Goal: Task Accomplishment & Management: Complete application form

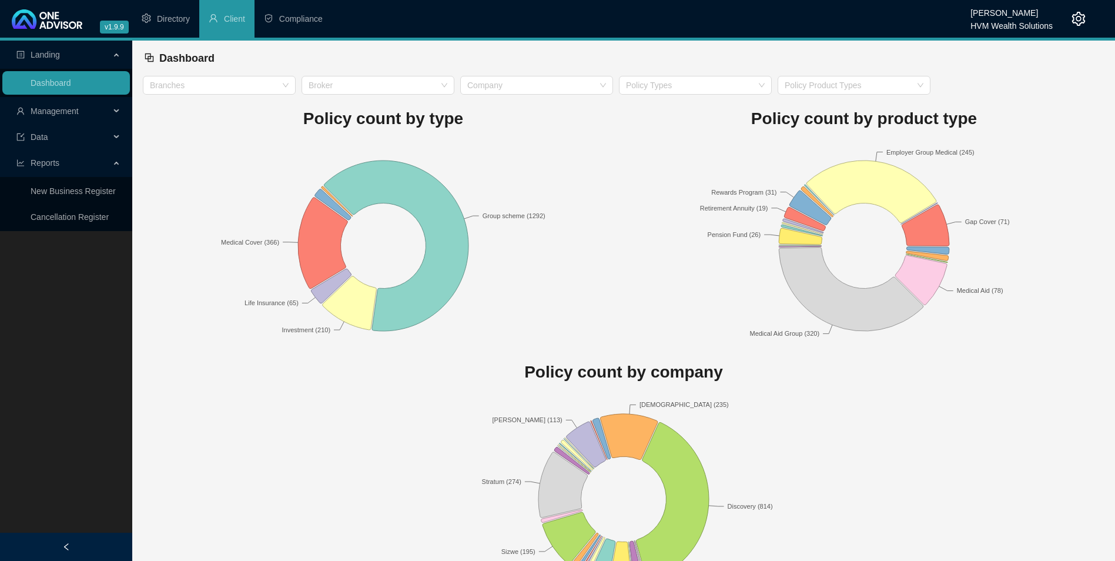
click at [987, 27] on div "HVM Wealth Solutions" at bounding box center [1012, 22] width 82 height 13
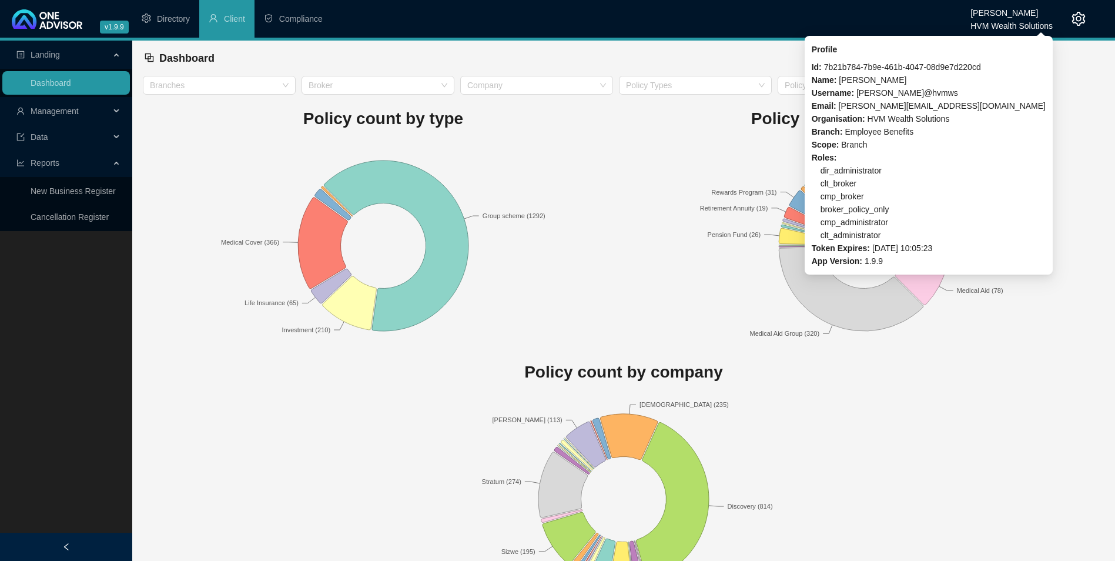
click at [570, 25] on ul "Directory Client Compliance" at bounding box center [551, 19] width 838 height 38
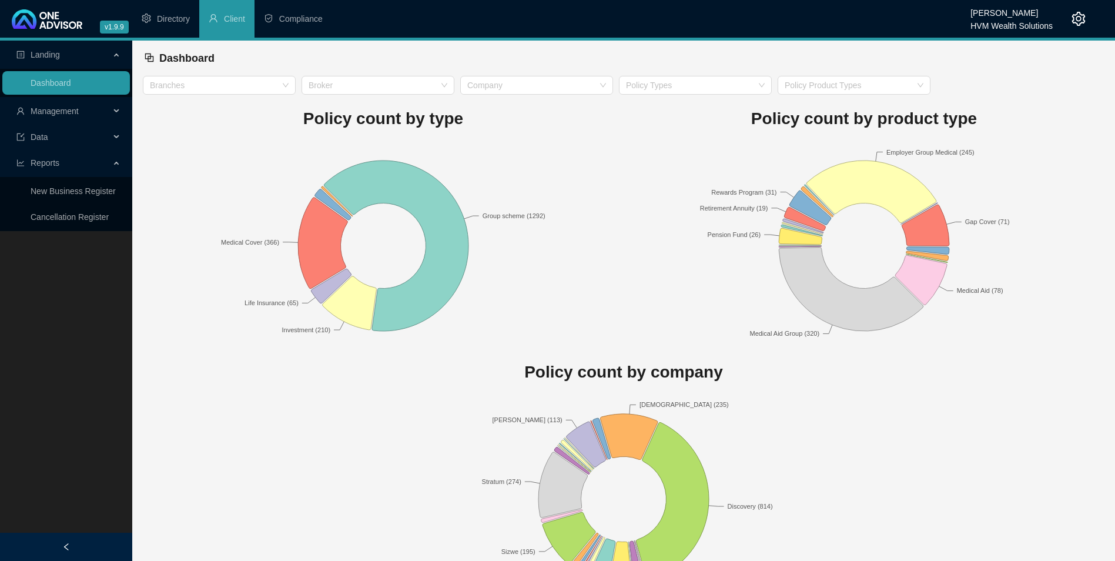
click at [66, 121] on span "Management" at bounding box center [62, 111] width 93 height 24
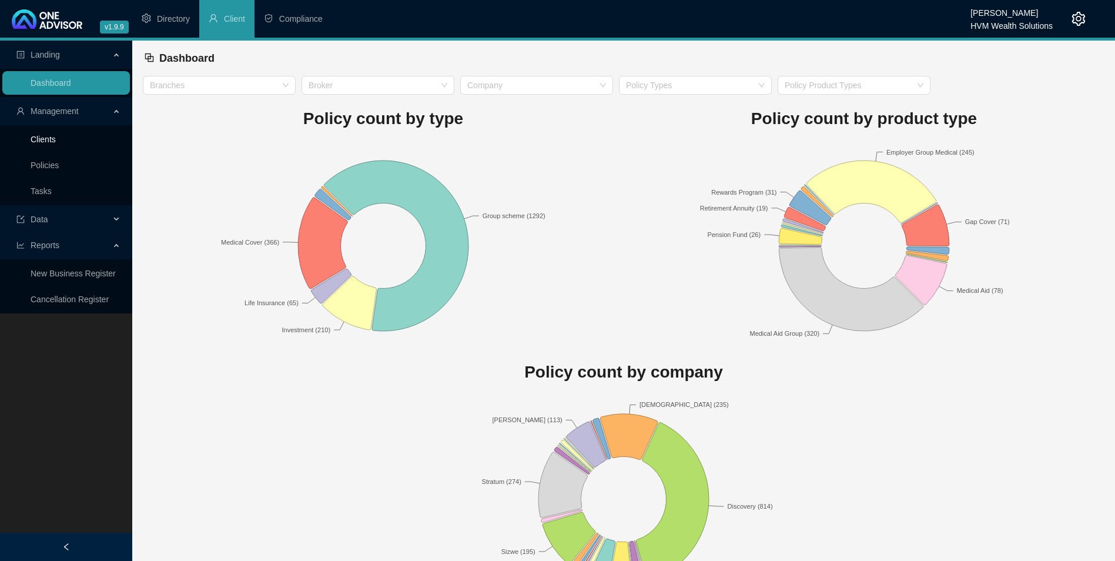
click at [56, 139] on link "Clients" at bounding box center [43, 139] width 25 height 9
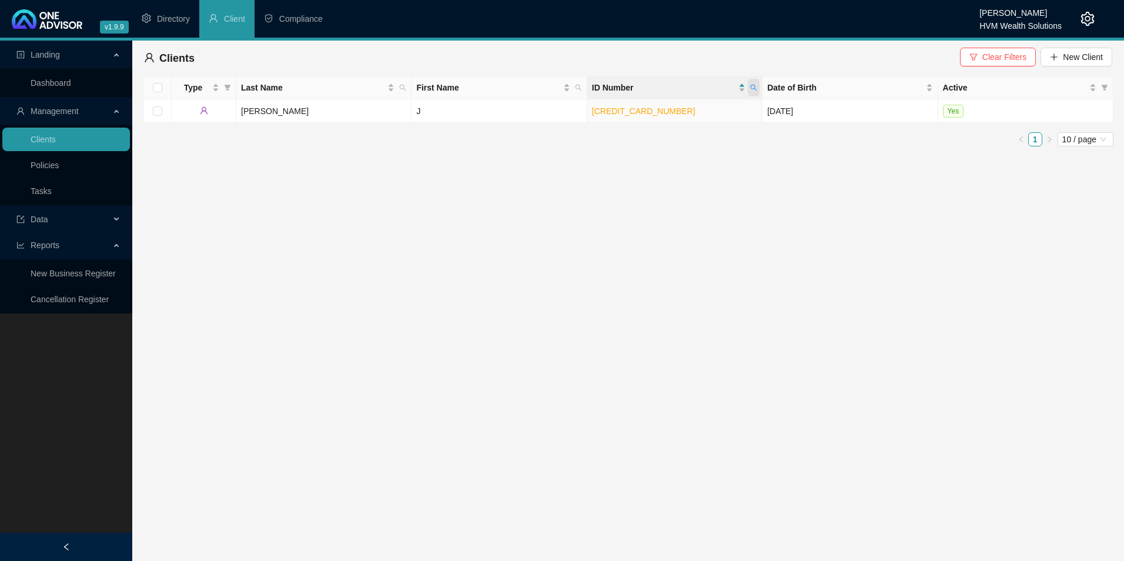
click at [750, 82] on span at bounding box center [754, 88] width 12 height 18
click at [674, 126] on div "[CREDIT_CARD_NUMBER] Search Reset" at bounding box center [700, 122] width 120 height 47
click at [677, 132] on span "Search" at bounding box center [677, 134] width 26 height 13
click at [751, 91] on icon "search" at bounding box center [753, 87] width 7 height 7
drag, startPoint x: 661, startPoint y: 118, endPoint x: 728, endPoint y: 115, distance: 67.1
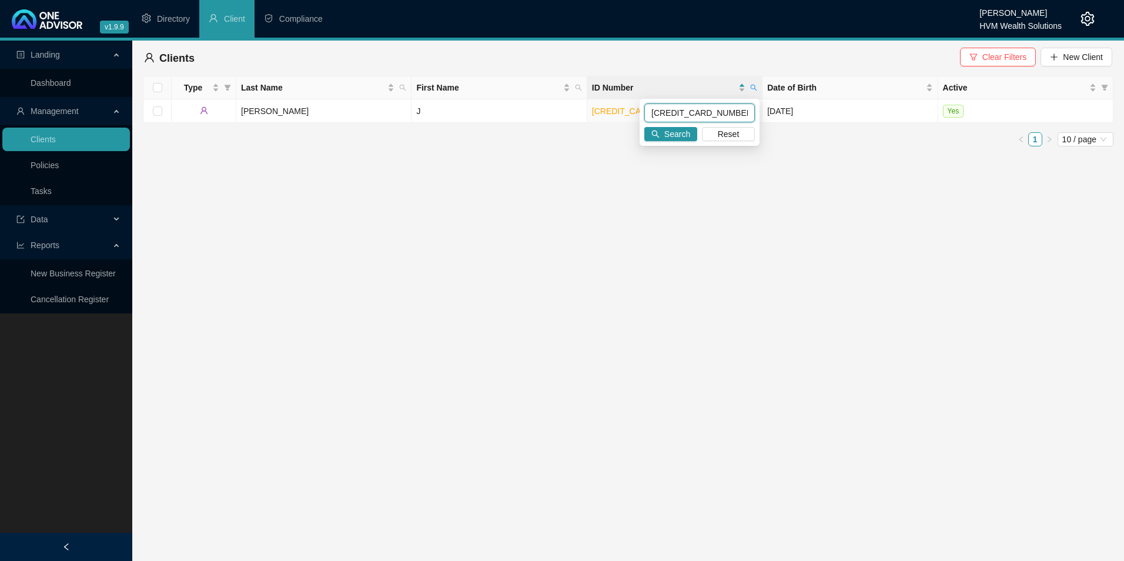
click at [728, 115] on input "[CREDIT_CARD_NUMBER]" at bounding box center [699, 112] width 111 height 19
drag, startPoint x: 720, startPoint y: 111, endPoint x: 628, endPoint y: 108, distance: 92.3
click at [618, 108] on body "v1.9.9 [PERSON_NAME] HVM Wealth Solutions Directory Client Compliance Landing D…" at bounding box center [562, 280] width 1124 height 561
drag, startPoint x: 729, startPoint y: 113, endPoint x: 614, endPoint y: 113, distance: 115.2
click at [592, 113] on body "v1.9.9 [PERSON_NAME] HVM Wealth Solutions Directory Client Compliance Landing D…" at bounding box center [562, 280] width 1124 height 561
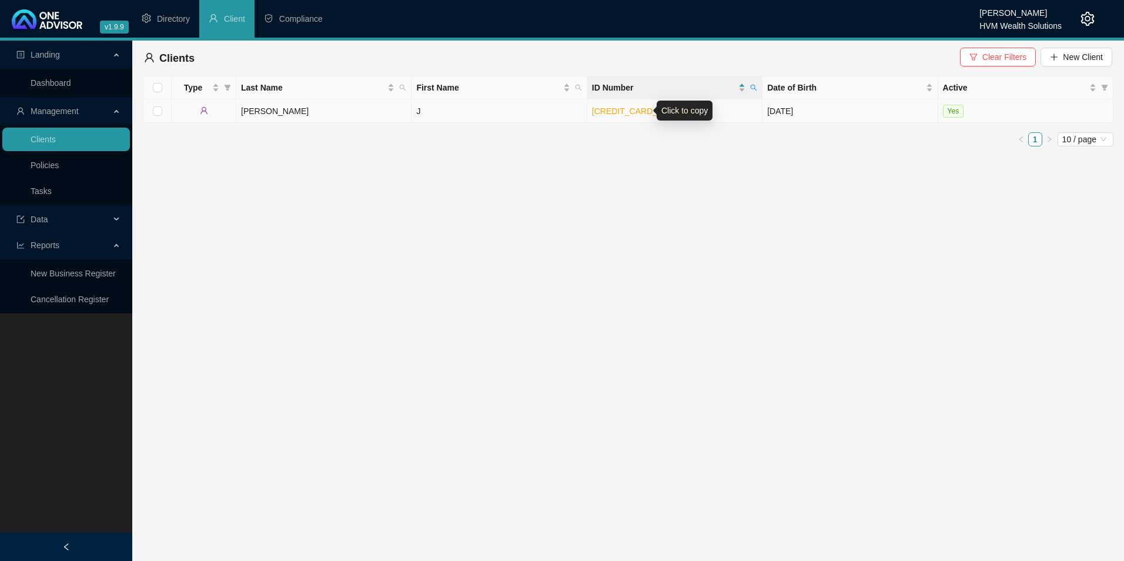
drag, startPoint x: 677, startPoint y: 115, endPoint x: 635, endPoint y: 199, distance: 93.9
click at [636, 202] on main "Landing Dashboard Management Clients Policies Tasks Data Reports New Business R…" at bounding box center [562, 301] width 1124 height 520
click at [757, 82] on span at bounding box center [754, 88] width 12 height 18
click at [556, 109] on body "v1.9.9 [PERSON_NAME] HVM Wealth Solutions Directory Client Compliance Landing D…" at bounding box center [562, 280] width 1124 height 561
paste input "8009090045082"
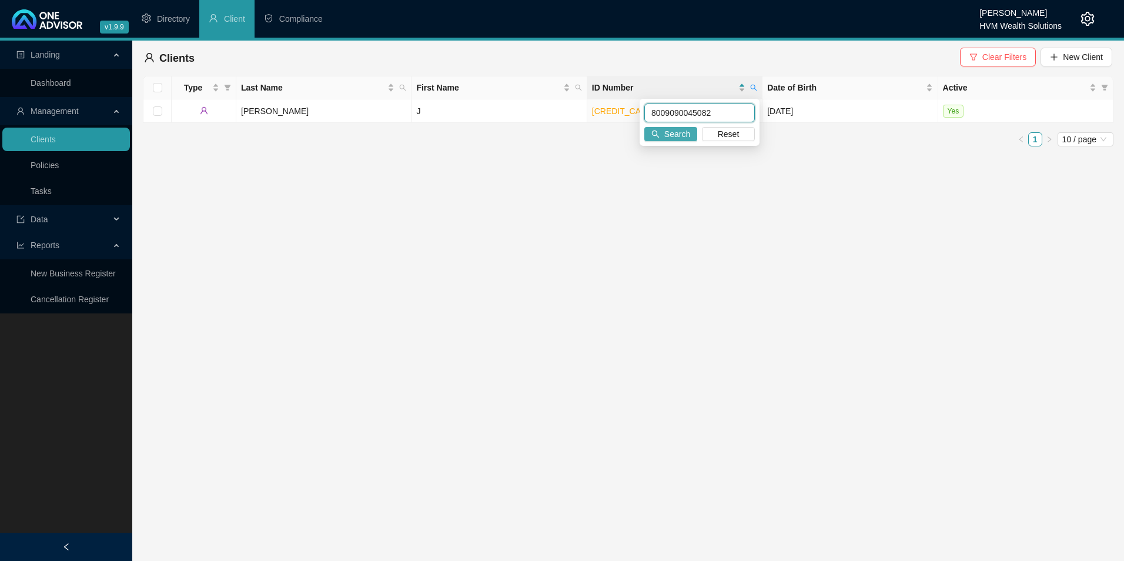
type input "8009090045082"
click at [668, 139] on span "Search" at bounding box center [677, 134] width 26 height 13
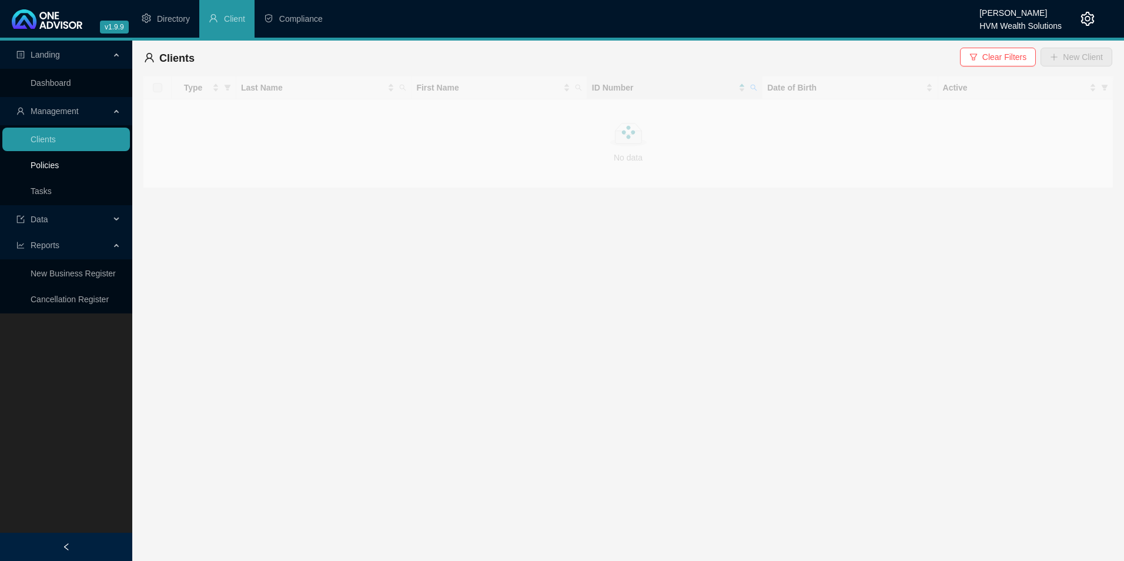
click at [59, 166] on link "Policies" at bounding box center [45, 164] width 28 height 9
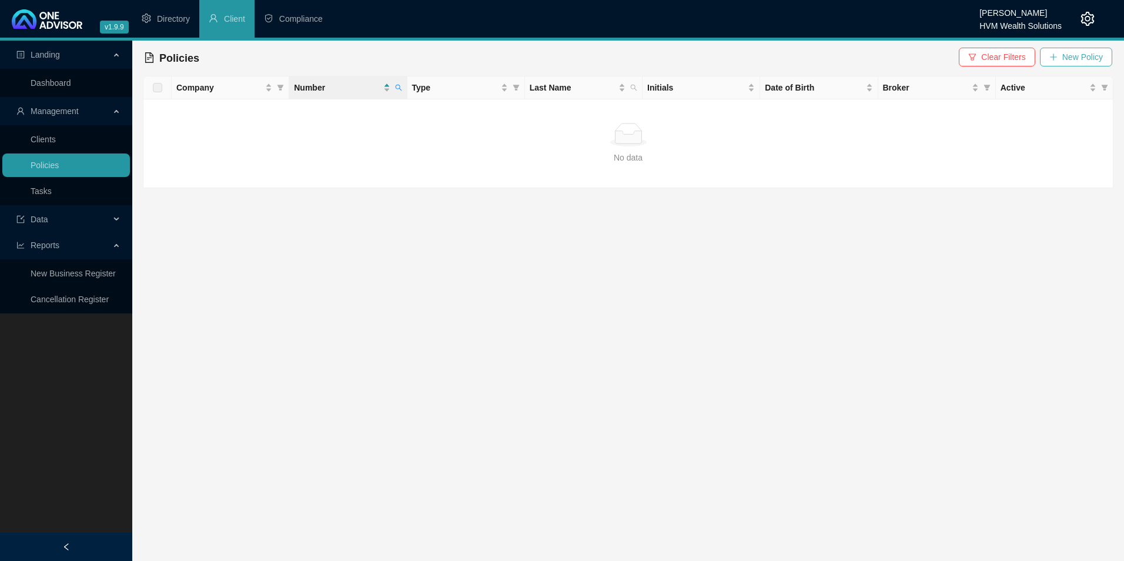
click at [1078, 60] on span "New Policy" at bounding box center [1082, 57] width 41 height 13
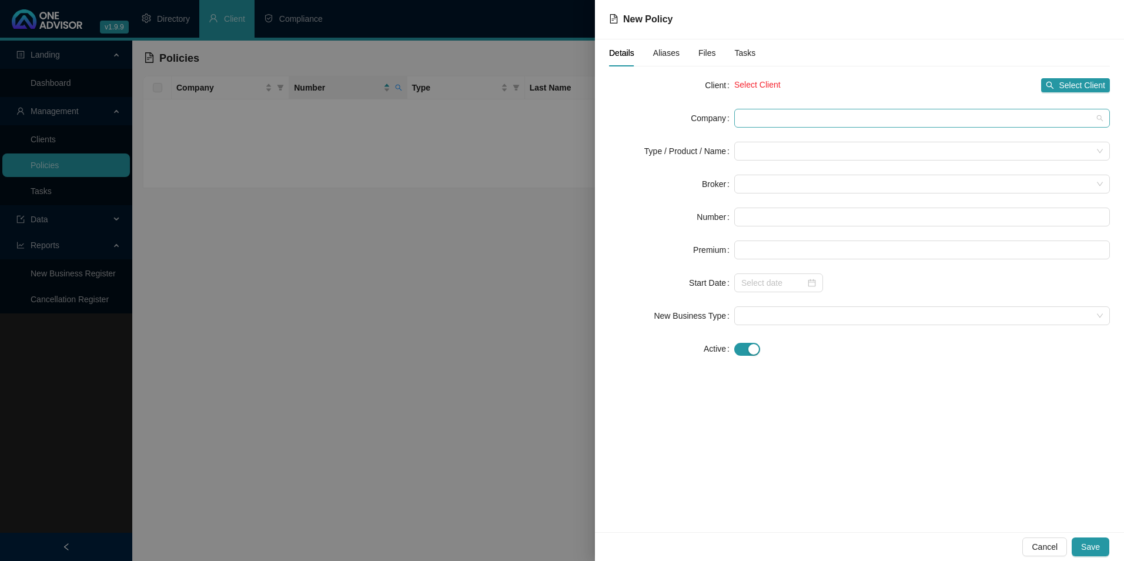
click at [764, 116] on span at bounding box center [922, 118] width 362 height 18
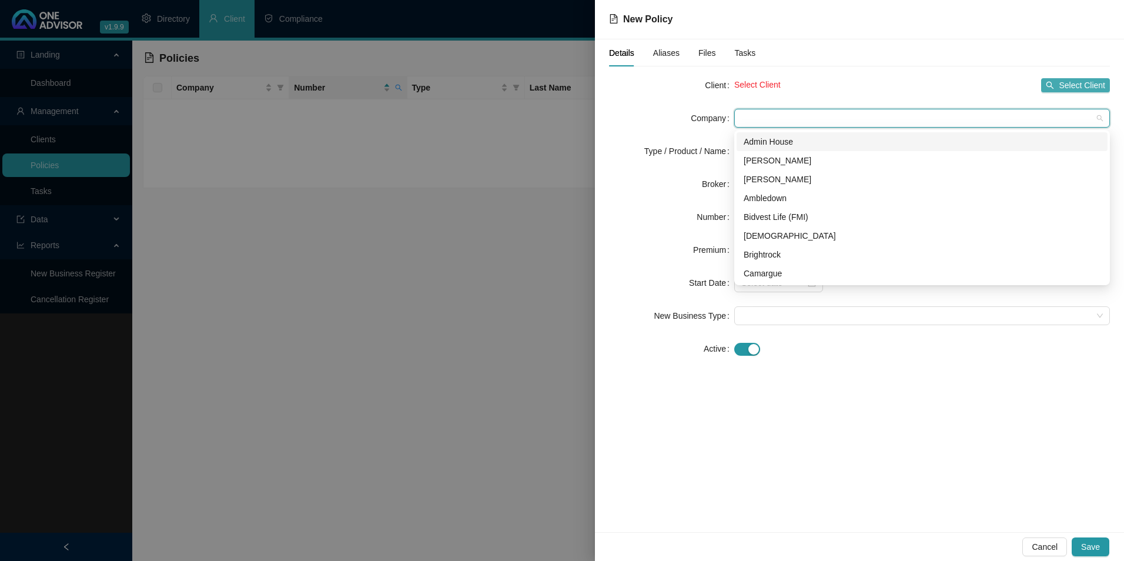
click at [1090, 91] on span "Select Client" at bounding box center [1082, 85] width 46 height 13
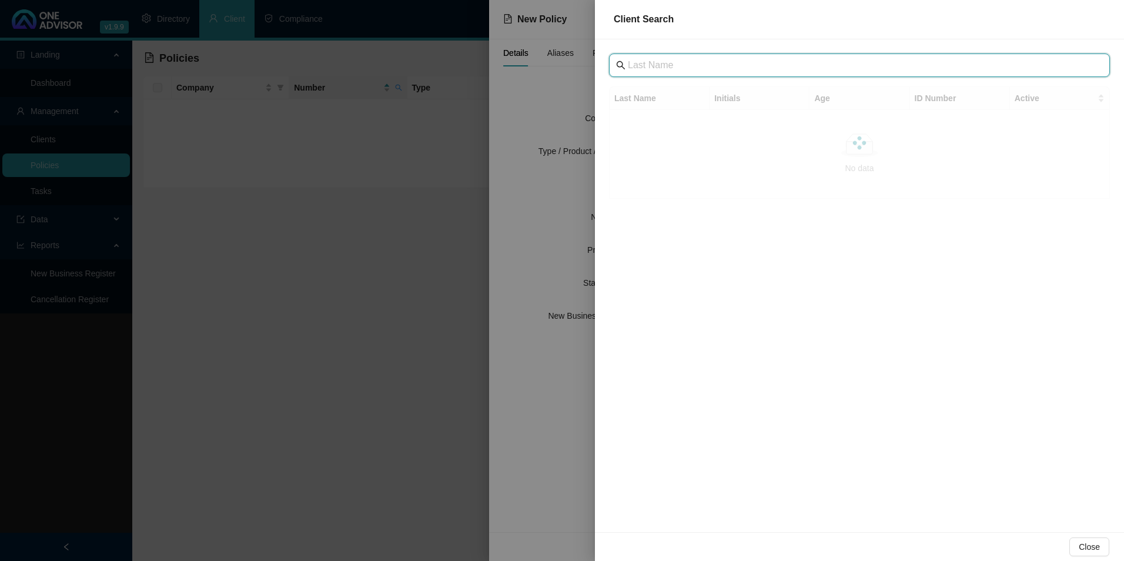
click at [758, 66] on input "text" at bounding box center [861, 65] width 466 height 14
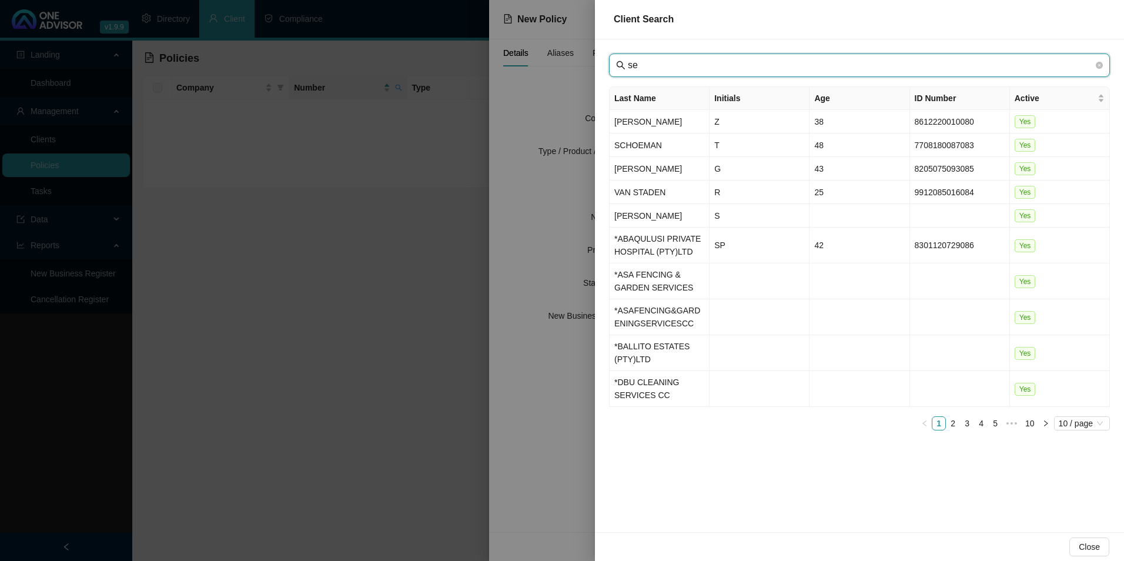
click at [758, 66] on input "se" at bounding box center [861, 65] width 466 height 14
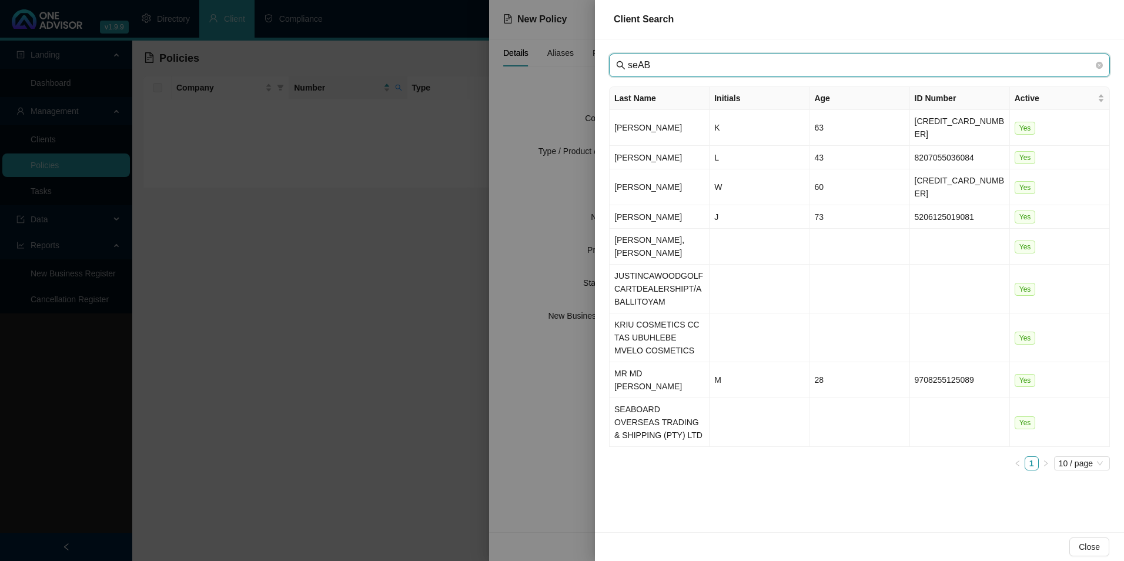
type input "seAB"
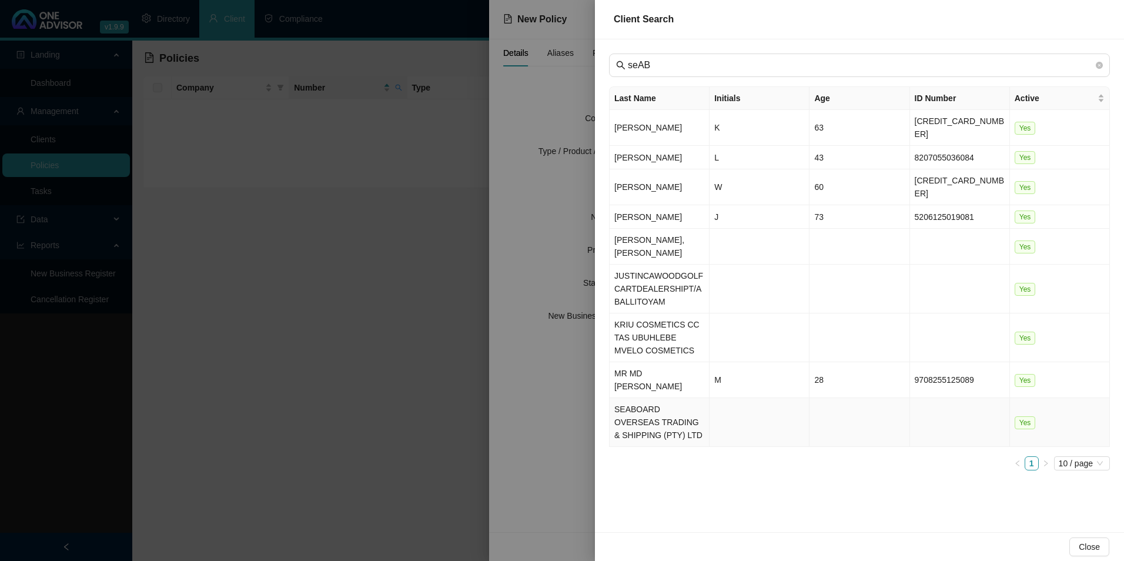
click at [667, 404] on td "SEABOARD OVERSEAS TRADING & SHIPPING (PTY) LTD" at bounding box center [660, 422] width 100 height 49
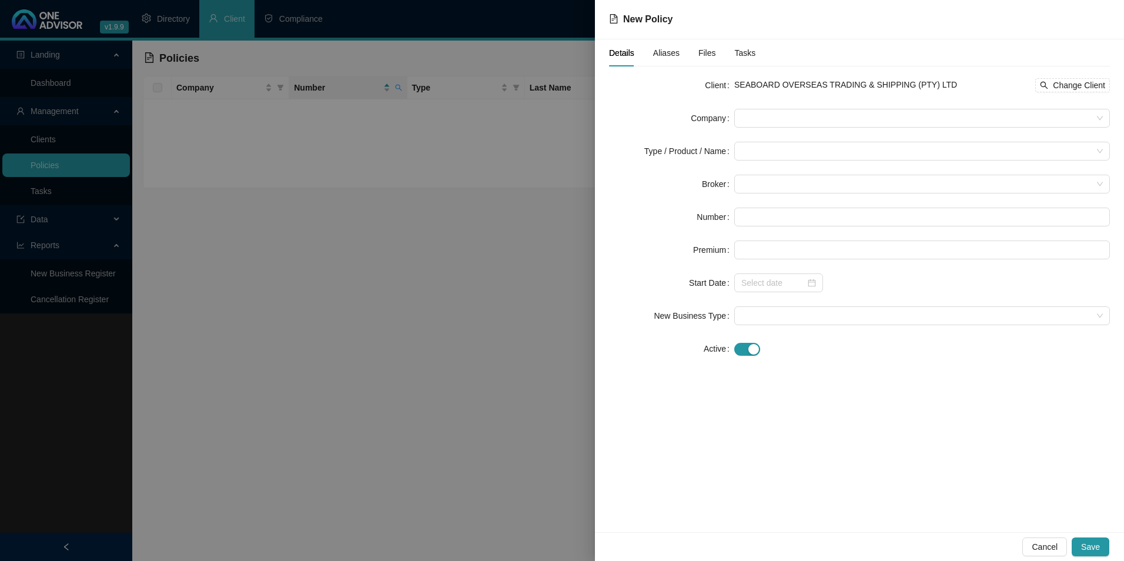
click at [823, 128] on form "Client SEABOARD OVERSEAS TRADING & SHIPPING (PTY) LTD Change Client Company Typ…" at bounding box center [859, 217] width 501 height 282
click at [814, 112] on span at bounding box center [922, 118] width 362 height 18
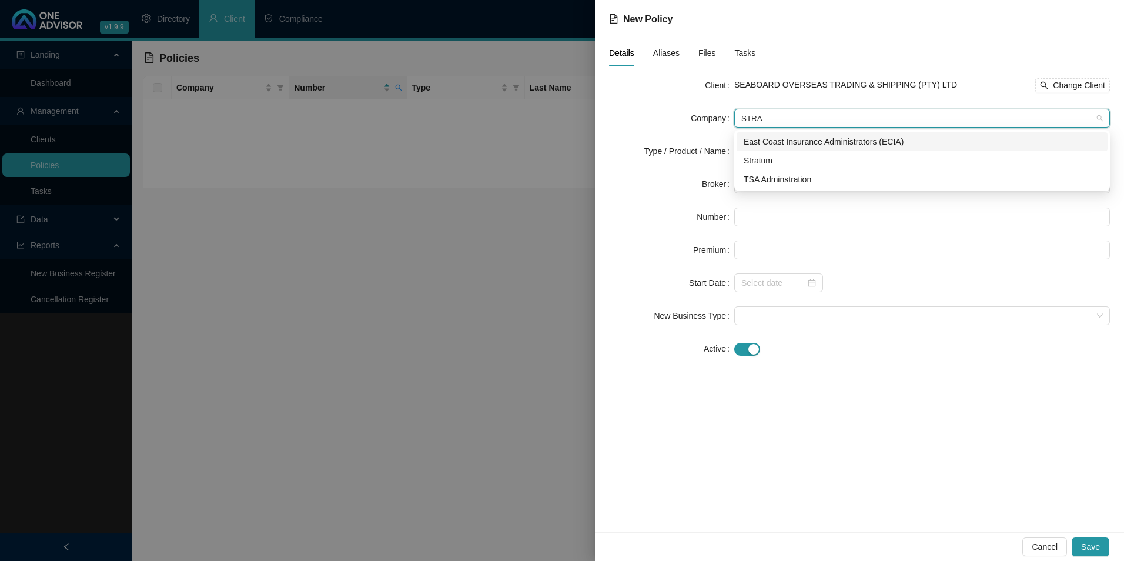
type input "STRAT"
click at [775, 165] on div "Stratum" at bounding box center [922, 160] width 357 height 13
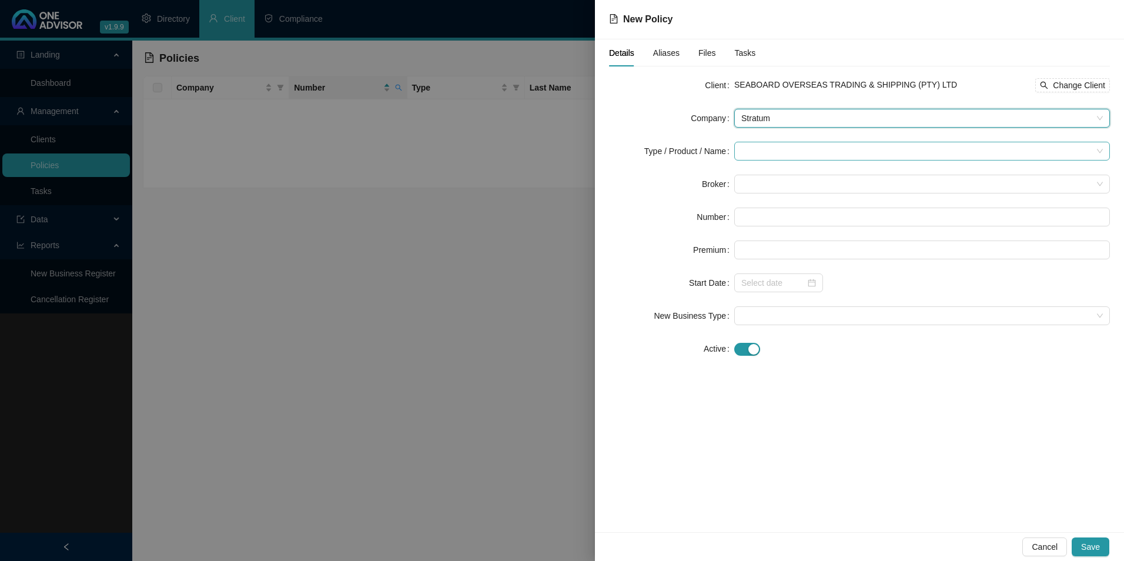
click at [772, 152] on input "search" at bounding box center [916, 151] width 351 height 18
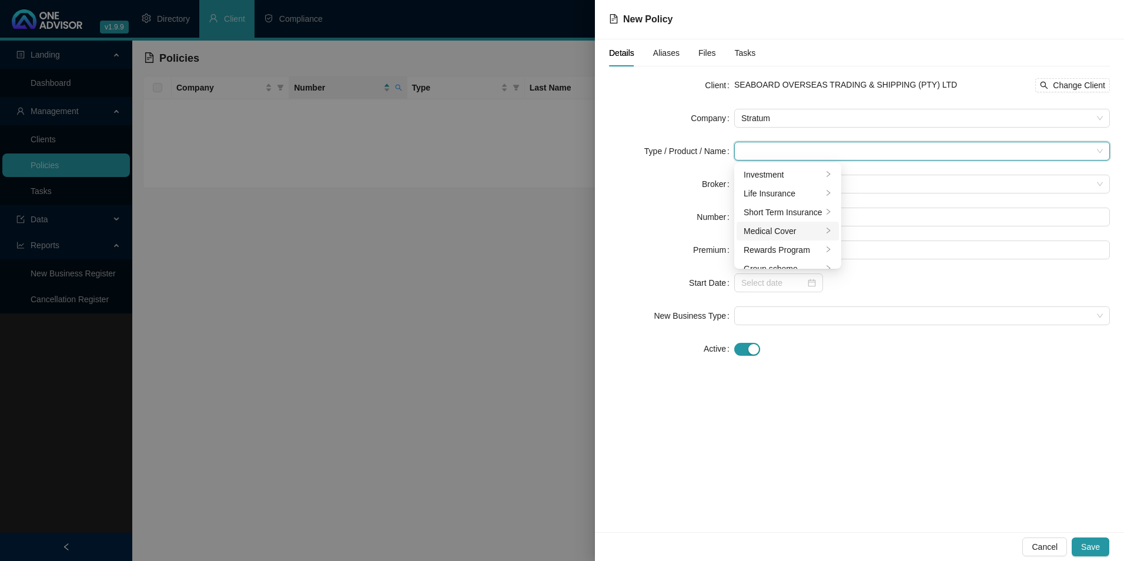
click at [769, 226] on div "Medical Cover" at bounding box center [783, 231] width 79 height 13
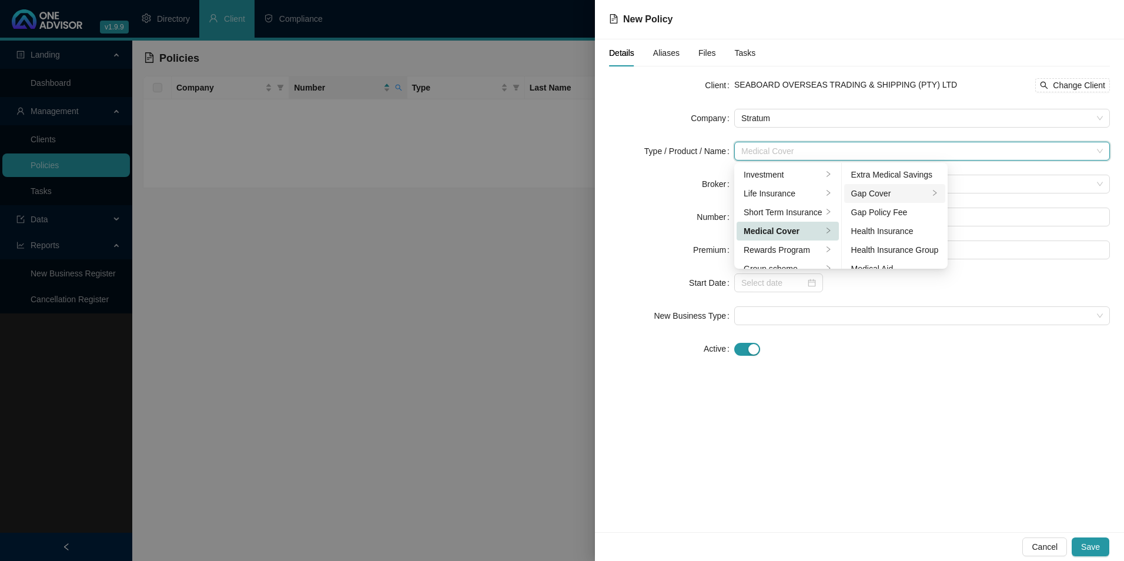
click at [902, 195] on div "Gap Cover" at bounding box center [890, 193] width 78 height 13
click at [955, 373] on div "Details Aliases Files Tasks Client SEABOARD OVERSEAS TRADING & SHIPPING (PTY) L…" at bounding box center [859, 285] width 529 height 493
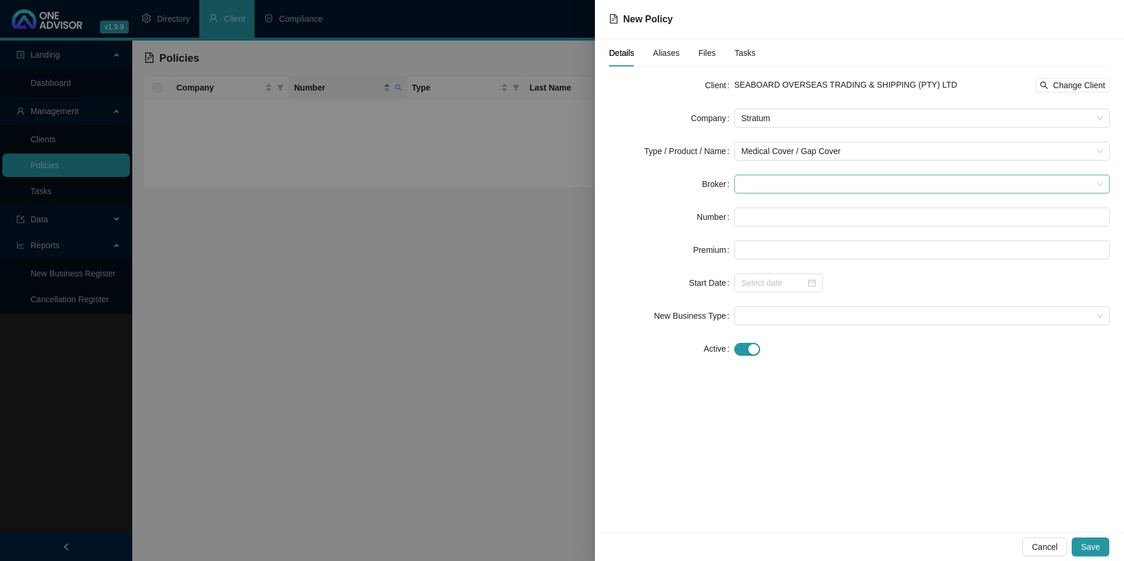
click at [824, 185] on span at bounding box center [922, 184] width 362 height 18
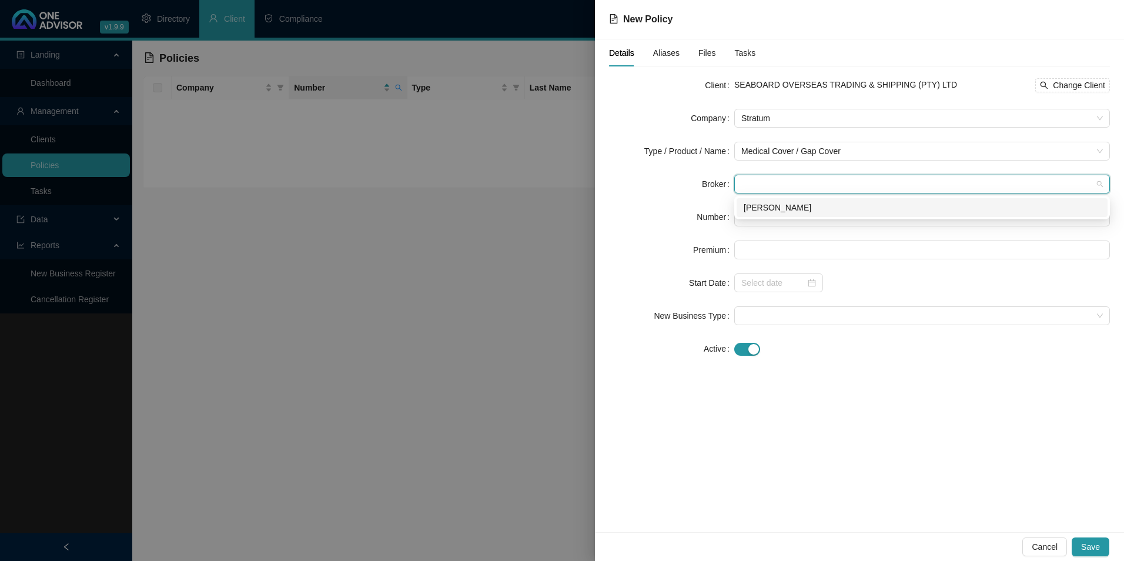
click at [749, 210] on div "[PERSON_NAME]" at bounding box center [922, 207] width 357 height 13
click at [771, 220] on input "text" at bounding box center [922, 217] width 376 height 19
click at [754, 212] on input "text" at bounding box center [922, 217] width 376 height 19
paste input "POL-389196-W3L0W6"
type input "POL-389196-W3L0W6"
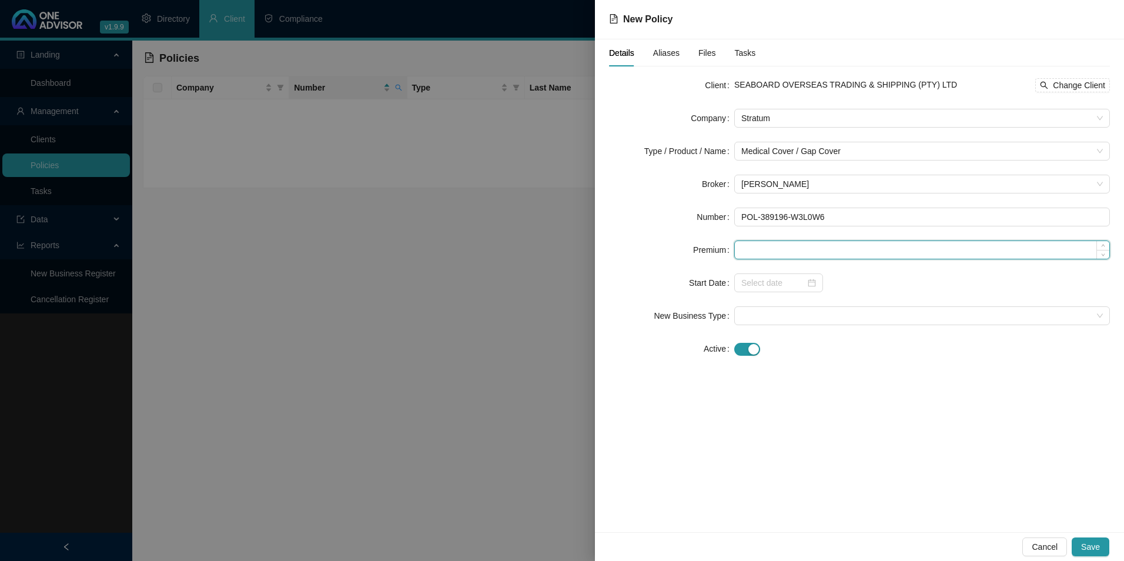
click at [801, 252] on input at bounding box center [922, 250] width 374 height 18
click at [792, 247] on input at bounding box center [922, 250] width 374 height 18
paste input "440.00"
type input "440.00"
click at [762, 282] on input at bounding box center [773, 282] width 64 height 13
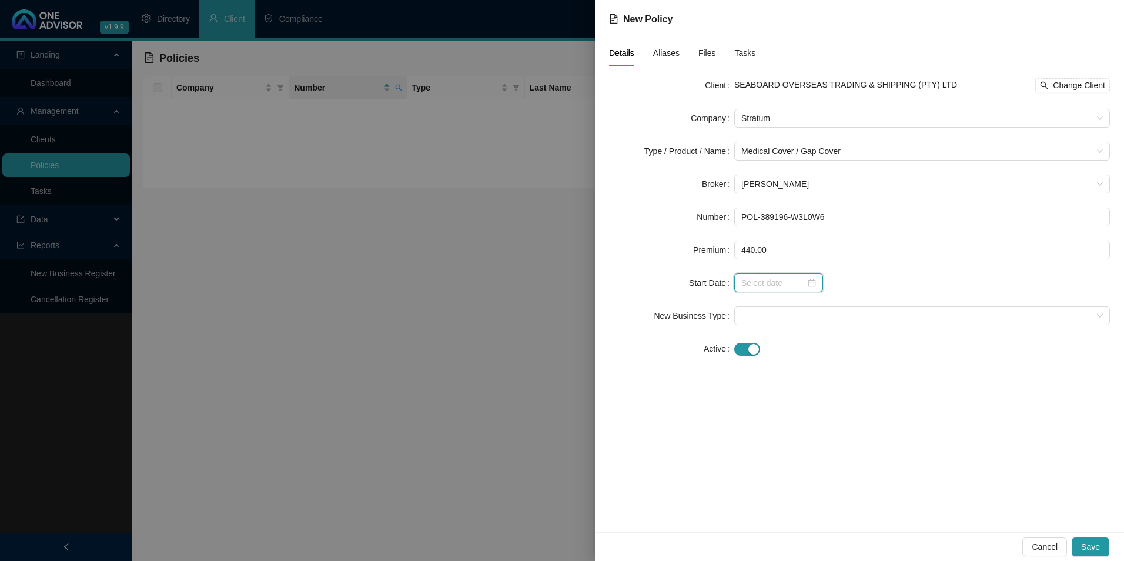
click at [783, 280] on input at bounding box center [773, 282] width 64 height 13
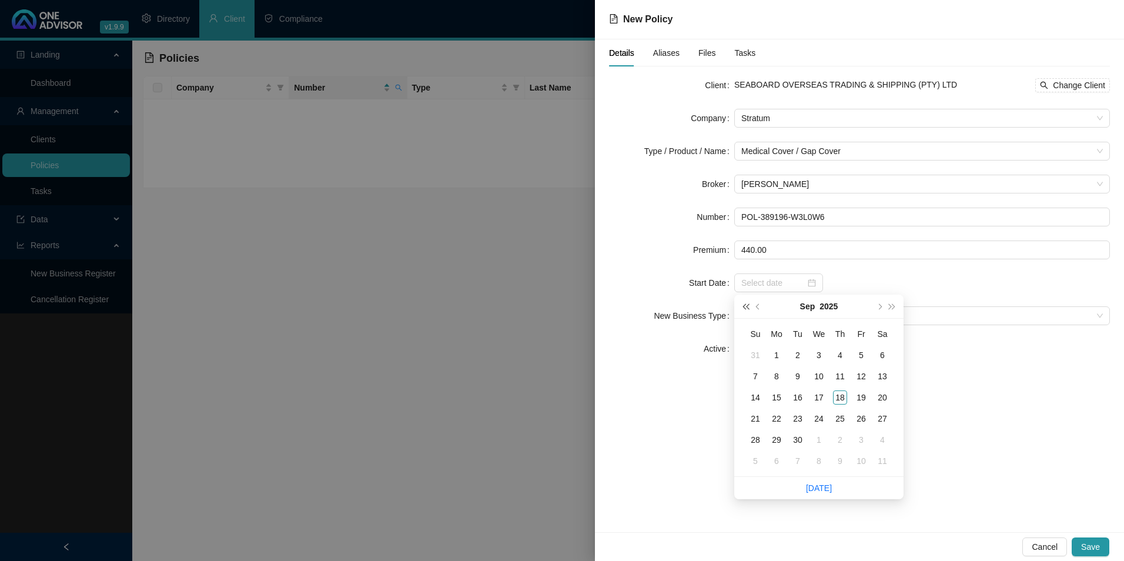
click at [746, 309] on button "super-prev-year" at bounding box center [745, 307] width 13 height 24
click at [746, 309] on span "super-prev-year" at bounding box center [745, 306] width 6 height 6
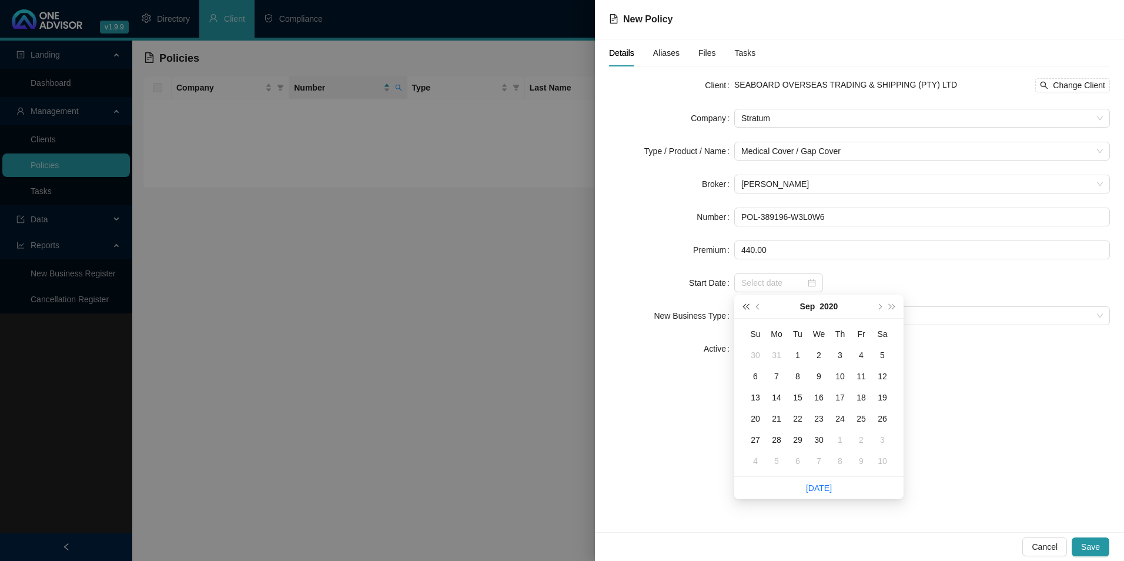
click at [746, 309] on span "super-prev-year" at bounding box center [745, 306] width 6 height 6
type input "[DATE]"
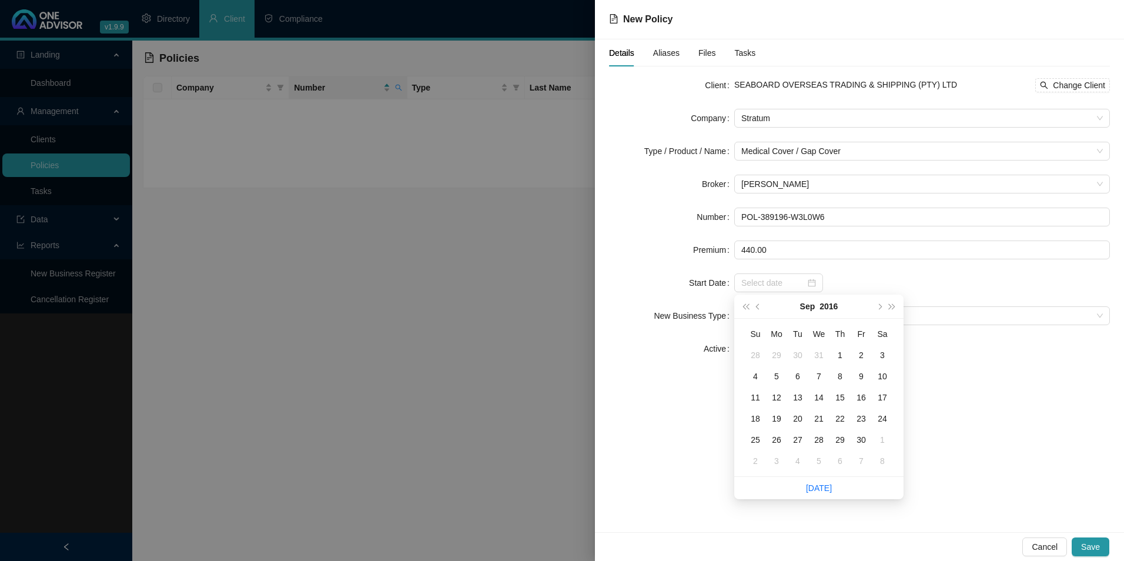
type input "[DATE]"
click at [760, 303] on button "prev-year" at bounding box center [758, 307] width 13 height 24
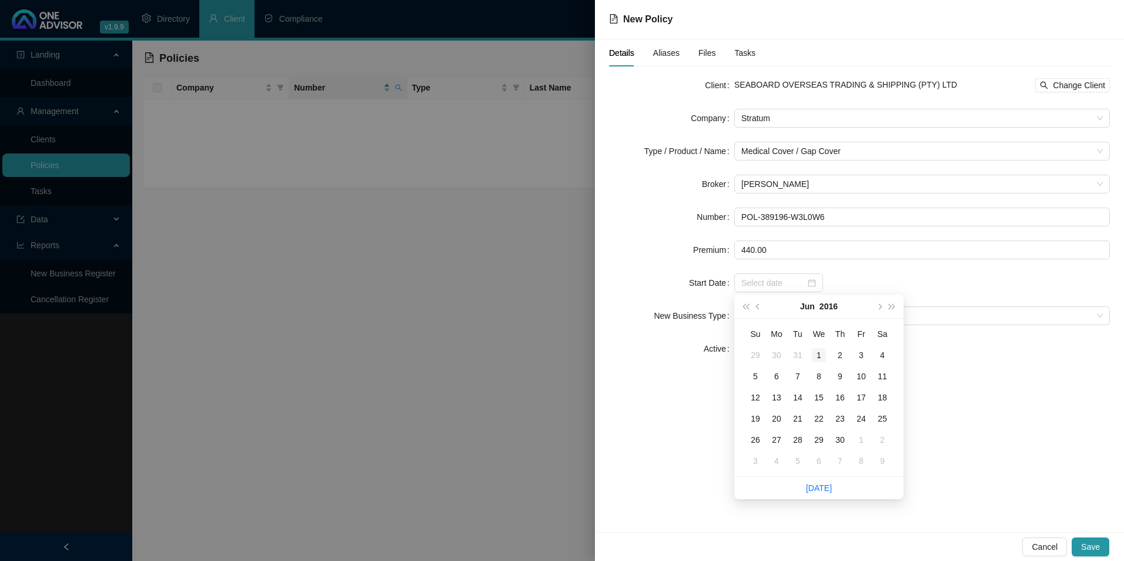
type input "[DATE]"
click at [820, 353] on div "1" at bounding box center [819, 355] width 14 height 14
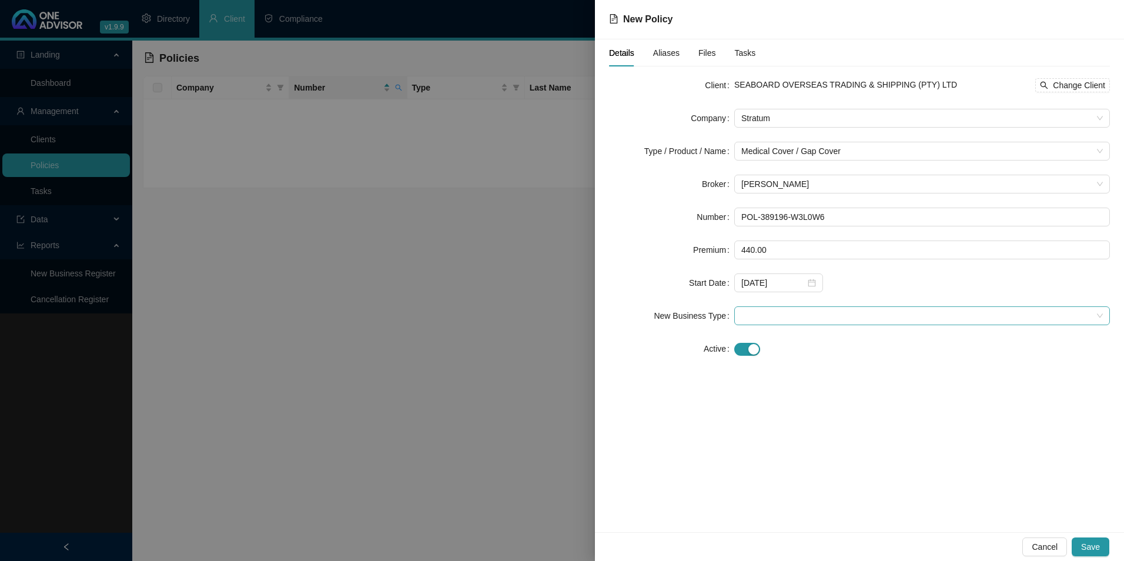
click at [895, 315] on span at bounding box center [922, 316] width 362 height 18
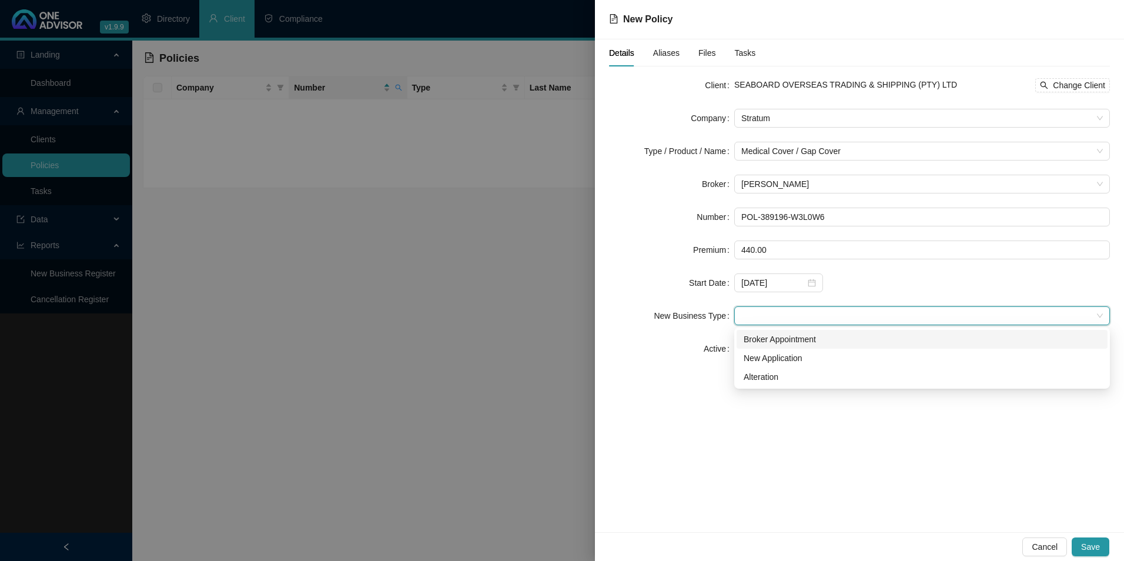
click at [853, 344] on div "Broker Appointment" at bounding box center [922, 339] width 357 height 13
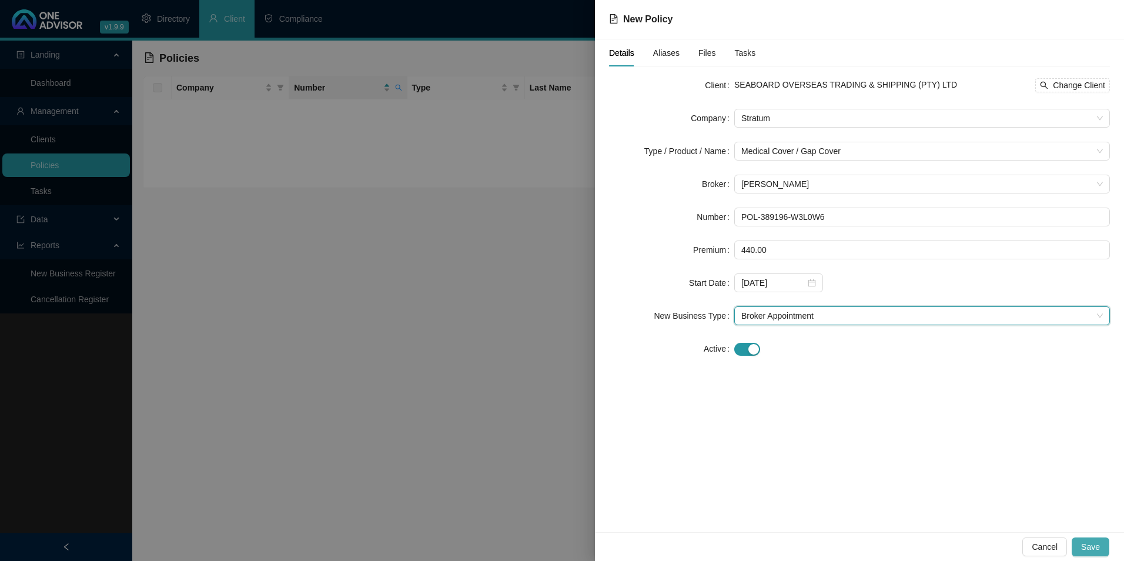
click at [1101, 548] on button "Save" at bounding box center [1091, 546] width 38 height 19
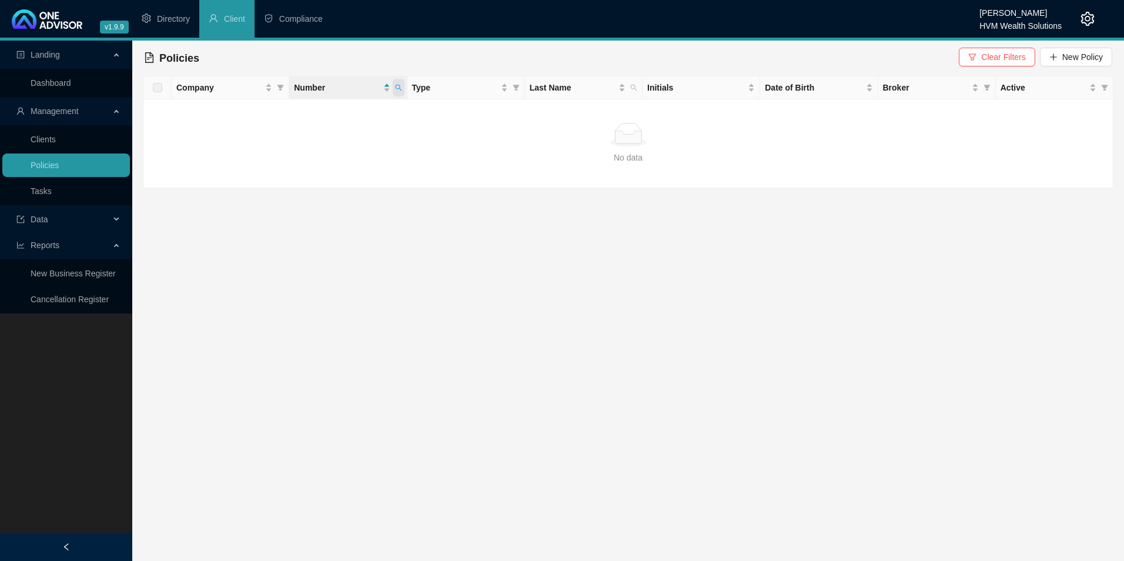
click at [402, 89] on span at bounding box center [399, 88] width 12 height 18
click at [360, 115] on input "381327420" at bounding box center [344, 112] width 111 height 19
drag, startPoint x: 360, startPoint y: 115, endPoint x: 282, endPoint y: 115, distance: 78.8
click at [282, 115] on body "v1.9.9 [PERSON_NAME] HVM Wealth Solutions Directory Client Compliance Landing D…" at bounding box center [562, 280] width 1124 height 561
type input "POL-389196-W3L0W6"
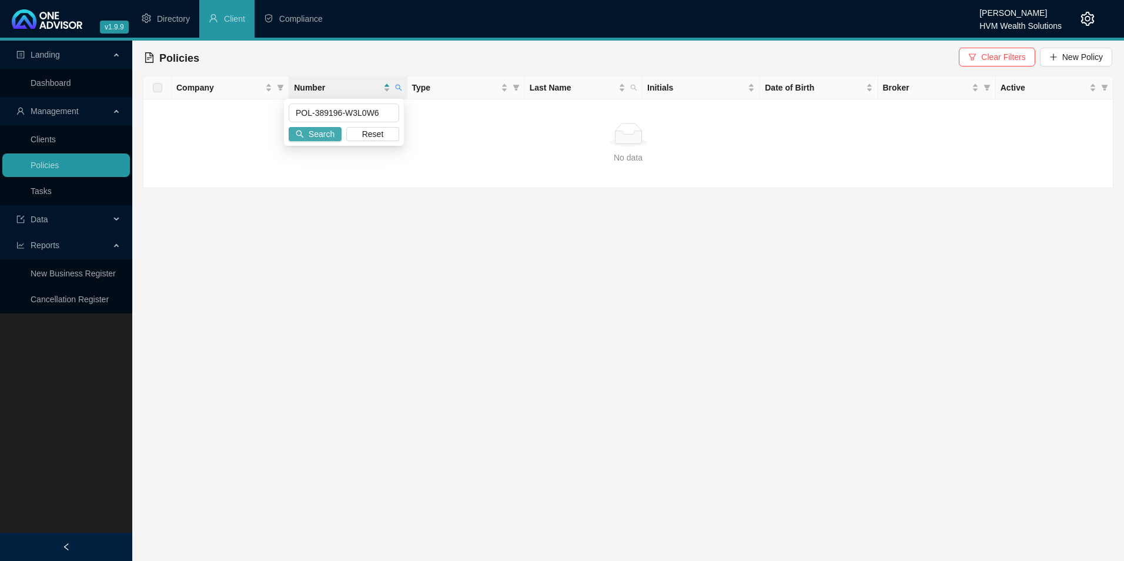
click at [317, 129] on span "Search" at bounding box center [322, 134] width 26 height 13
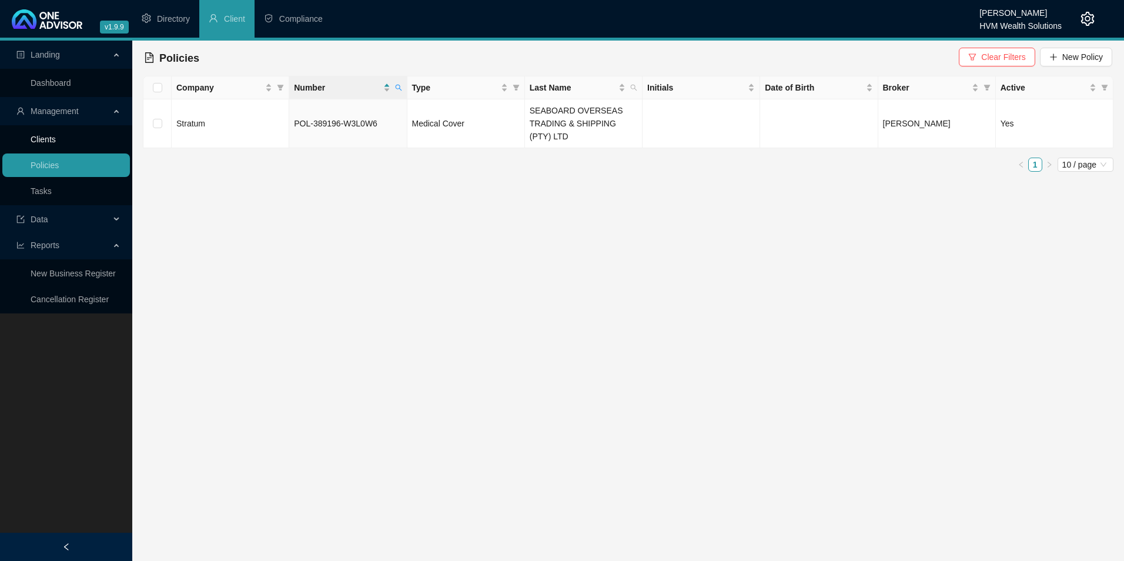
click at [56, 139] on link "Clients" at bounding box center [43, 139] width 25 height 9
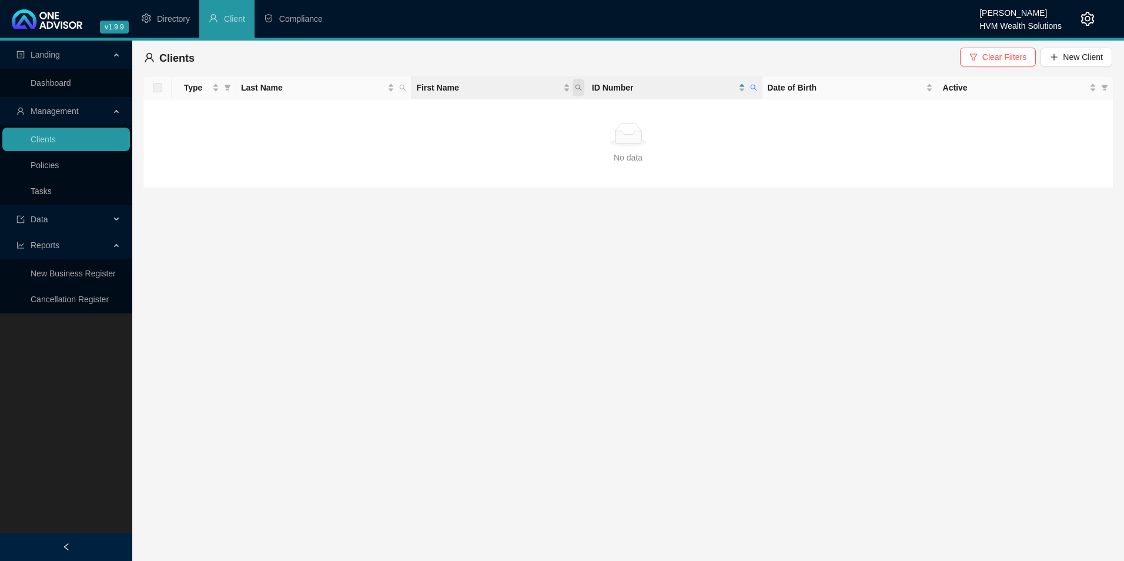
click at [578, 88] on icon "search" at bounding box center [578, 87] width 7 height 7
click at [750, 91] on span at bounding box center [754, 88] width 12 height 18
paste input "7103200530"
type input "7103200530082"
click at [680, 131] on span "Search" at bounding box center [677, 134] width 26 height 13
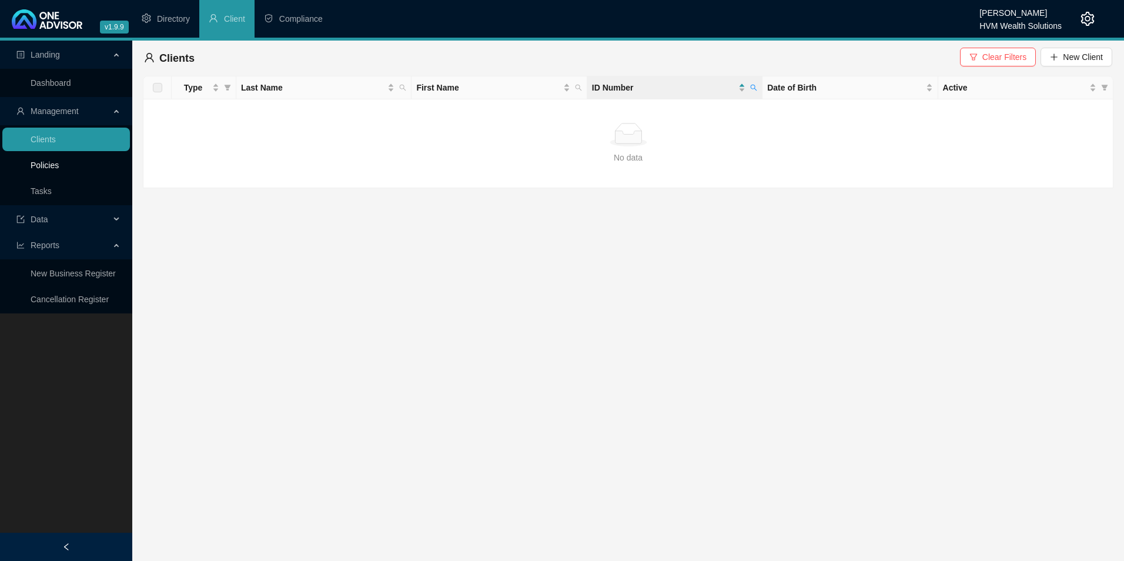
click at [59, 161] on link "Policies" at bounding box center [45, 164] width 28 height 9
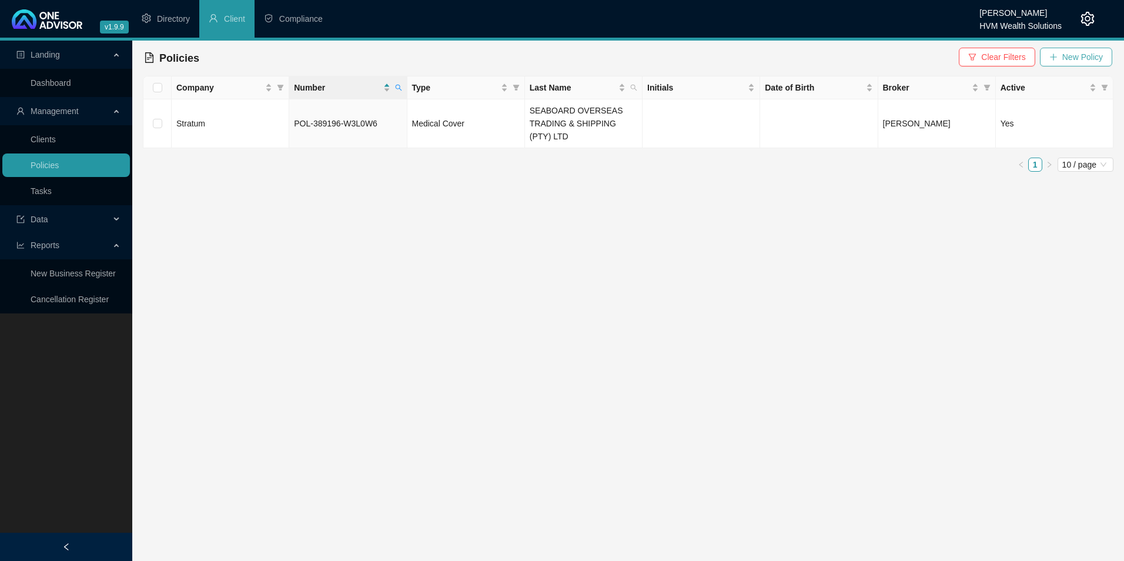
click at [1095, 49] on button "New Policy" at bounding box center [1076, 57] width 72 height 19
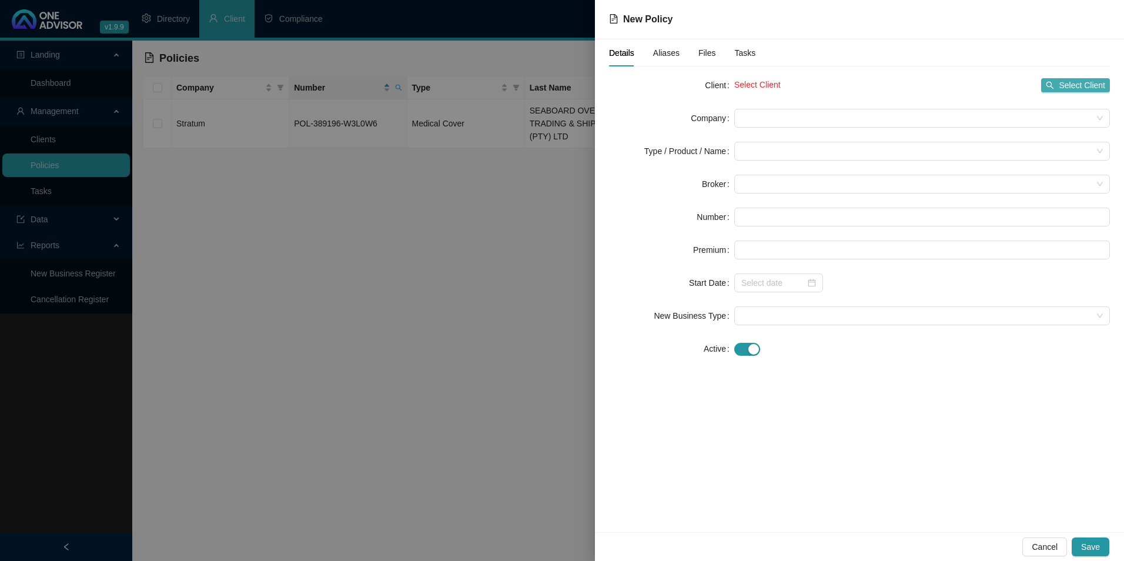
click at [1080, 91] on span "Select Client" at bounding box center [1082, 85] width 46 height 13
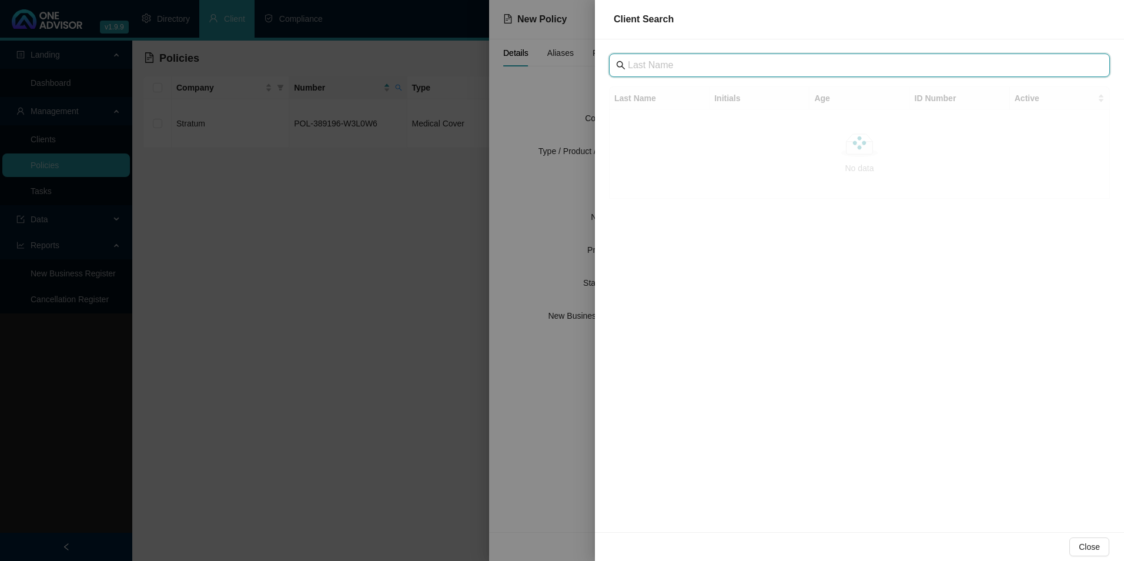
click at [760, 66] on input "text" at bounding box center [861, 65] width 466 height 14
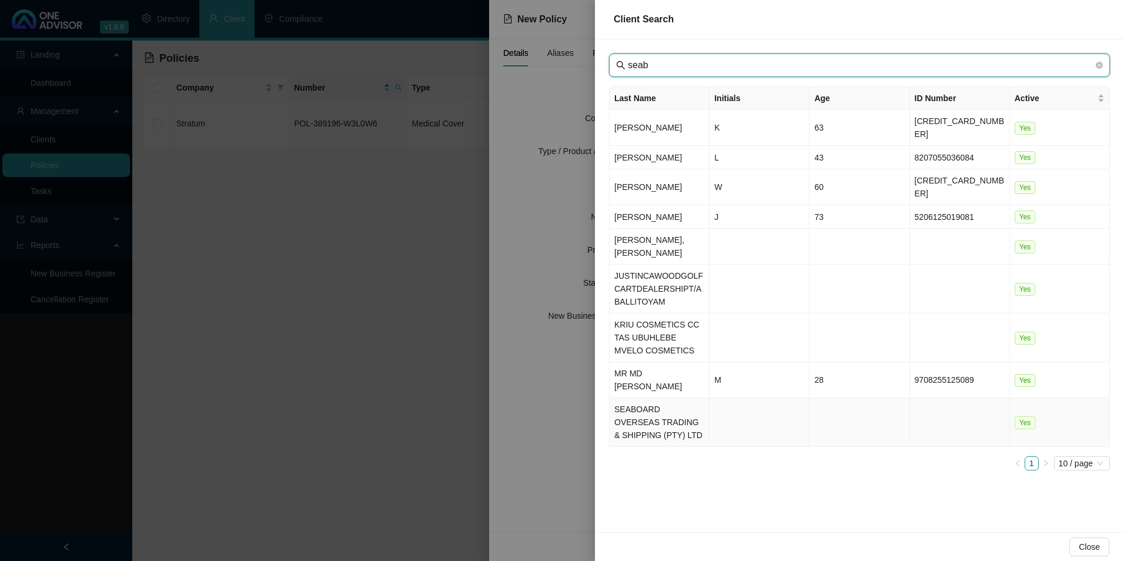
type input "seab"
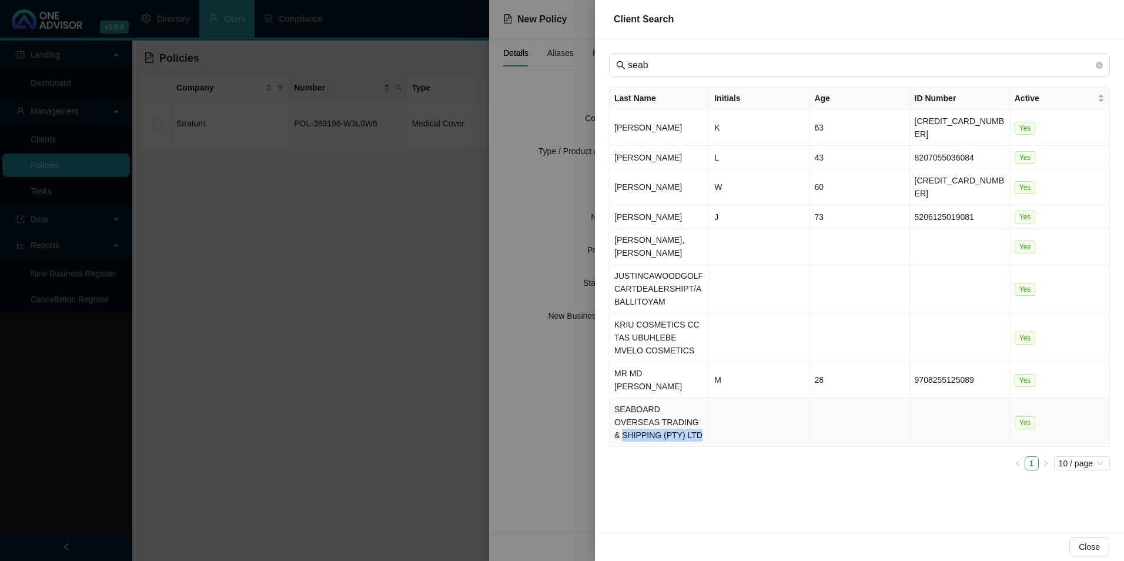
click at [661, 400] on td "SEABOARD OVERSEAS TRADING & SHIPPING (PTY) LTD" at bounding box center [660, 422] width 100 height 49
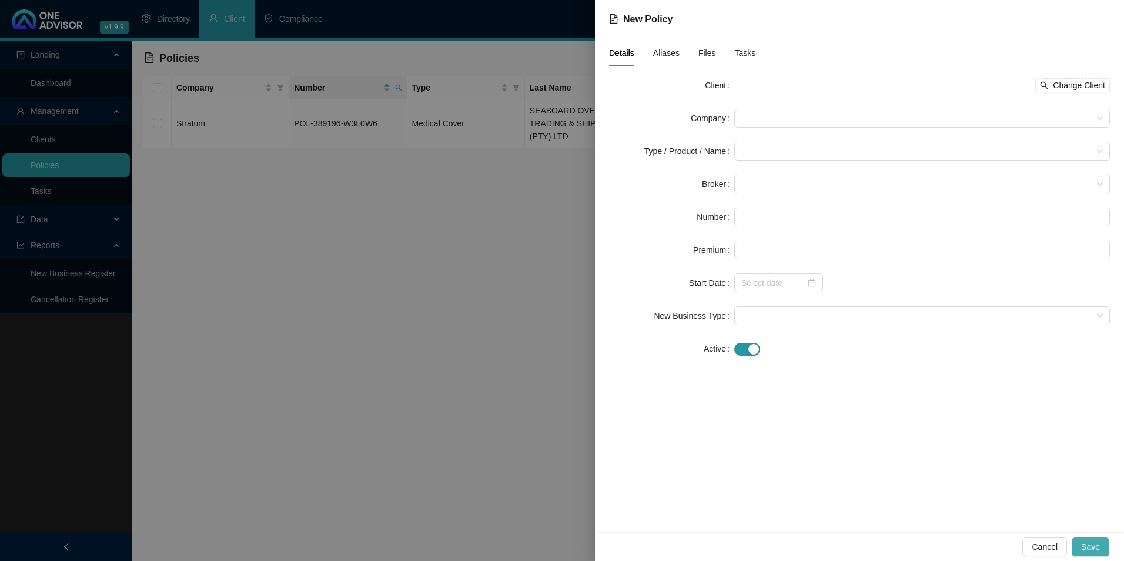
click at [1096, 550] on span "Save" at bounding box center [1090, 546] width 19 height 13
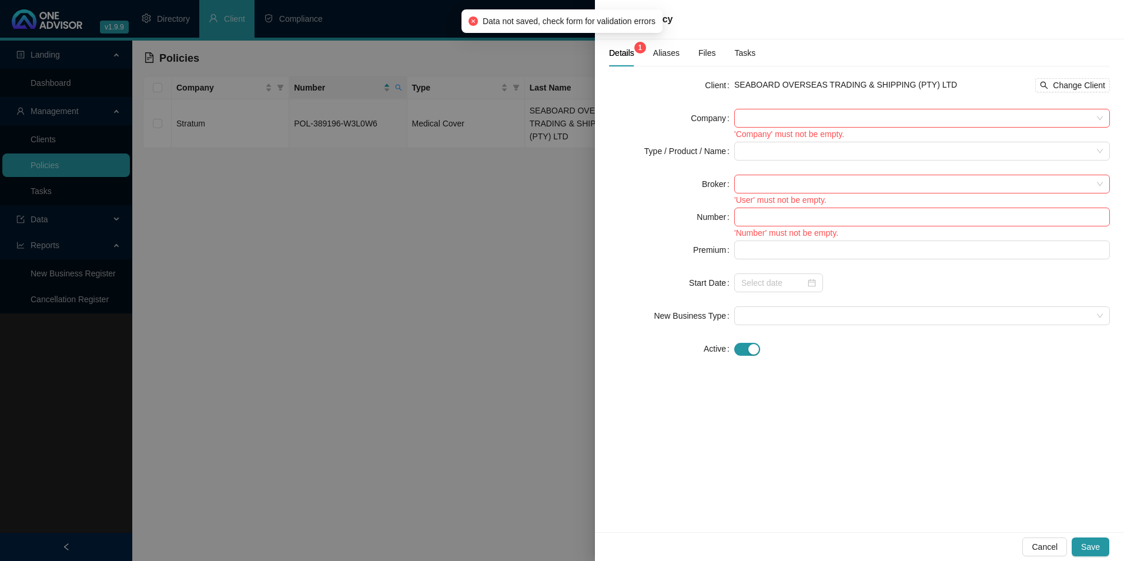
click at [764, 135] on div "'Company' must not be empty." at bounding box center [922, 134] width 376 height 13
click at [764, 117] on span at bounding box center [922, 118] width 362 height 18
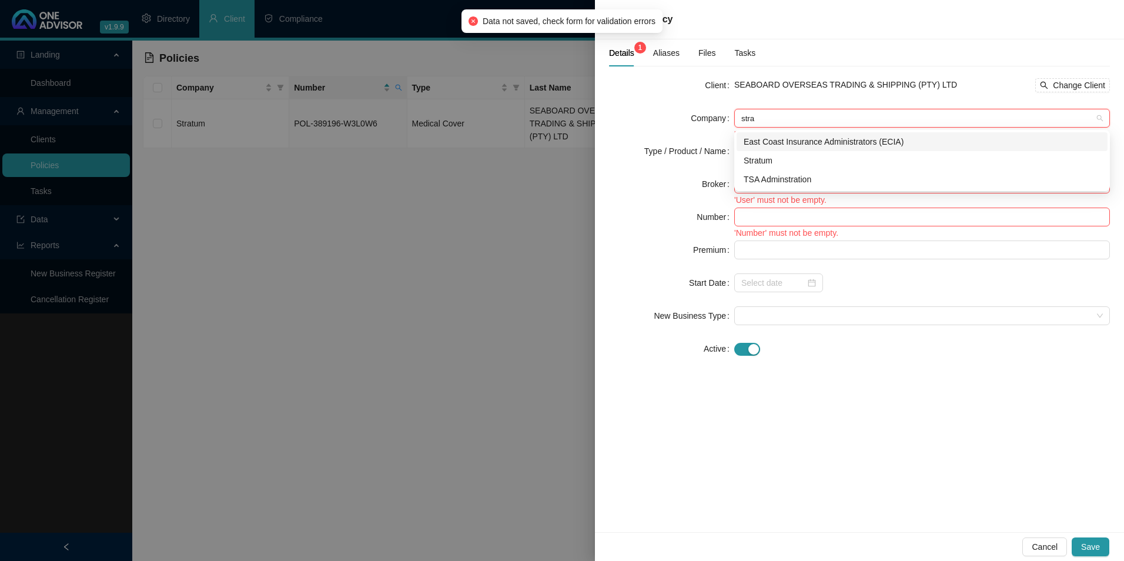
type input "strat"
click at [767, 156] on div "Stratum" at bounding box center [922, 160] width 357 height 13
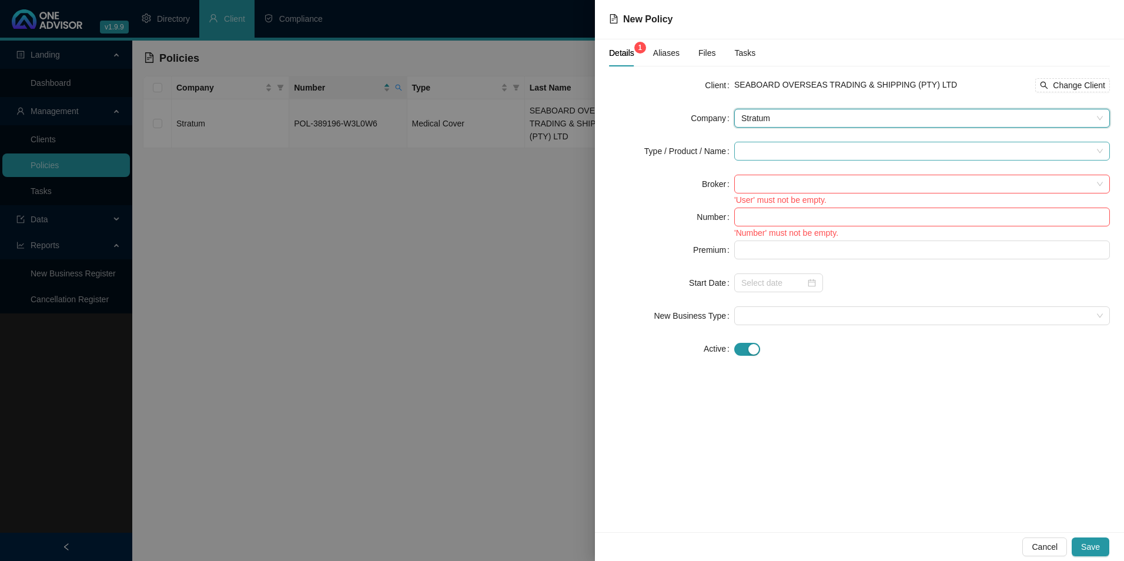
click at [764, 146] on input "search" at bounding box center [916, 151] width 351 height 18
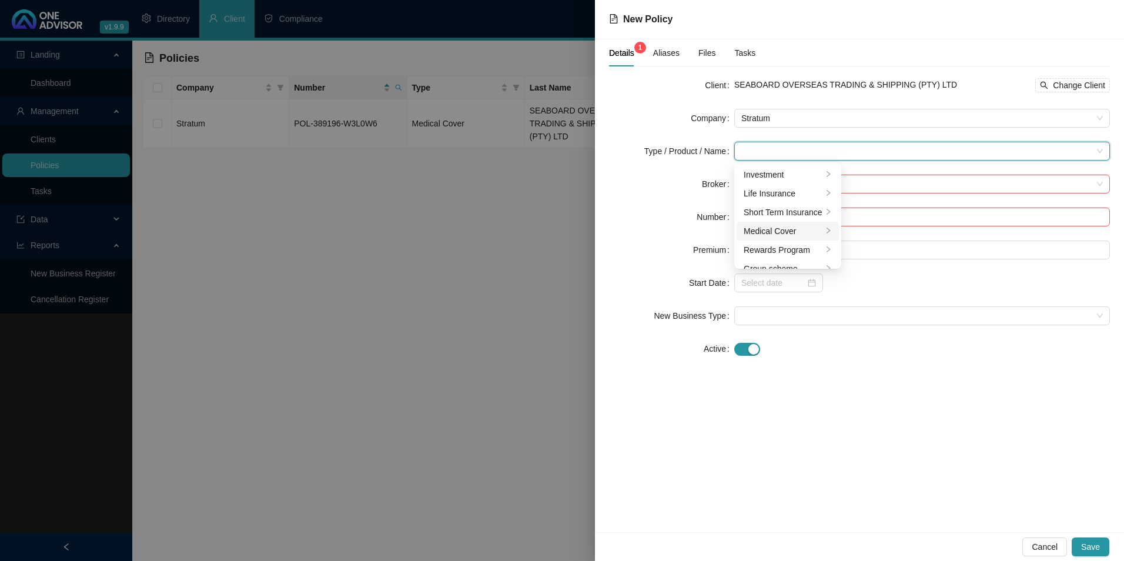
click at [774, 232] on div "Medical Cover" at bounding box center [783, 231] width 79 height 13
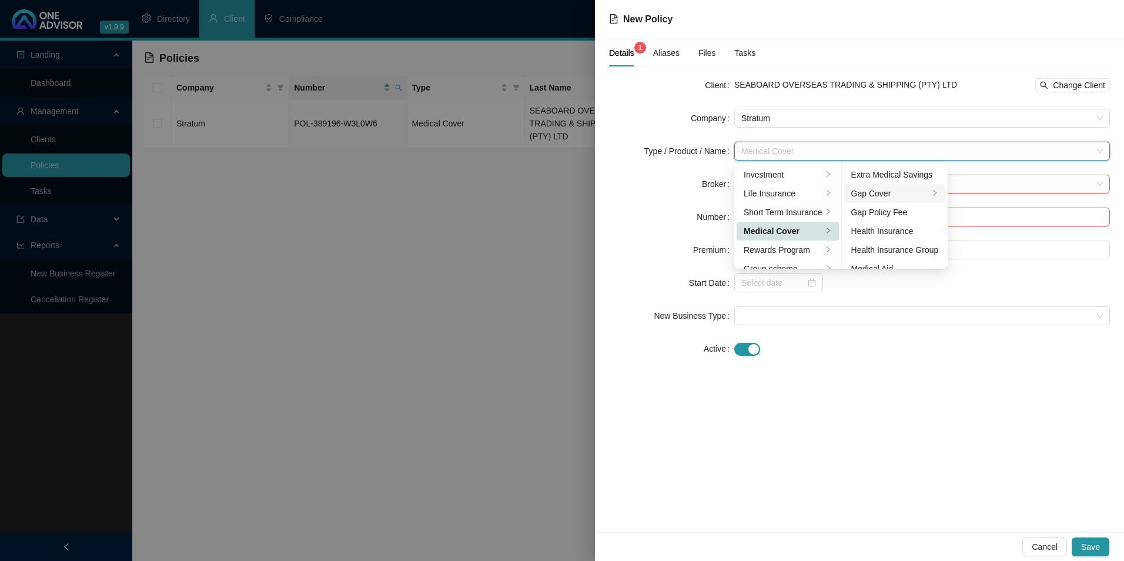
click at [902, 195] on div "Gap Cover" at bounding box center [890, 193] width 78 height 13
click at [975, 339] on div at bounding box center [922, 348] width 376 height 19
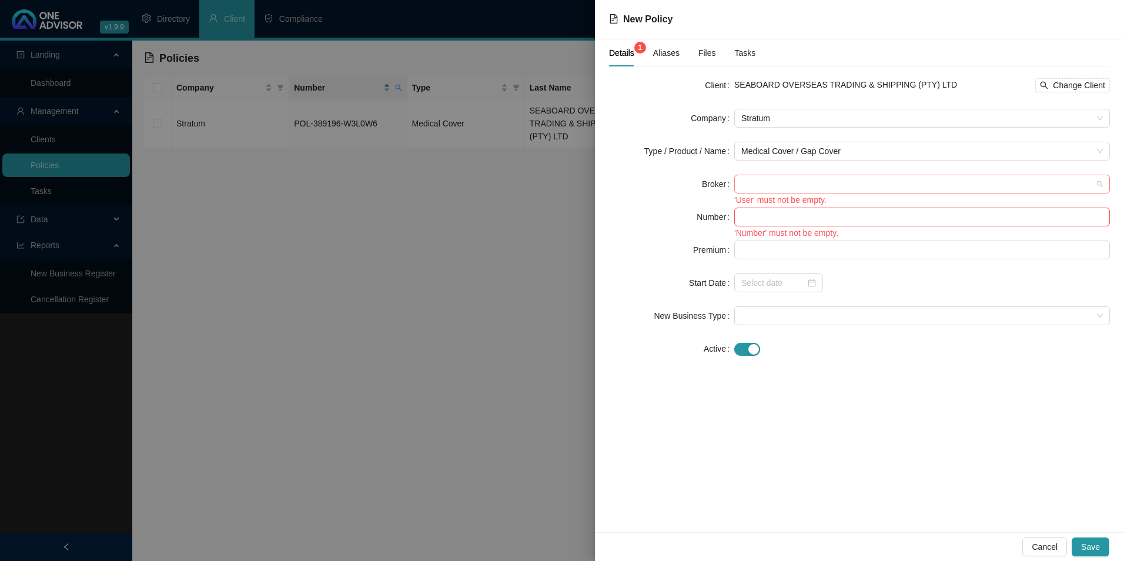
click at [789, 182] on span at bounding box center [922, 184] width 362 height 18
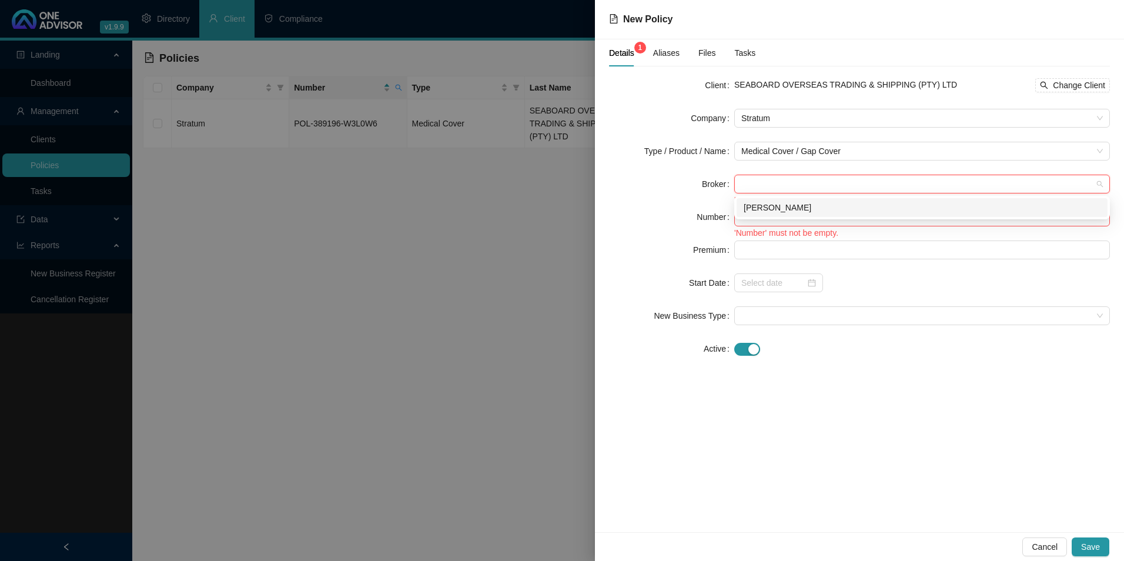
click at [773, 205] on div "[PERSON_NAME]" at bounding box center [922, 207] width 357 height 13
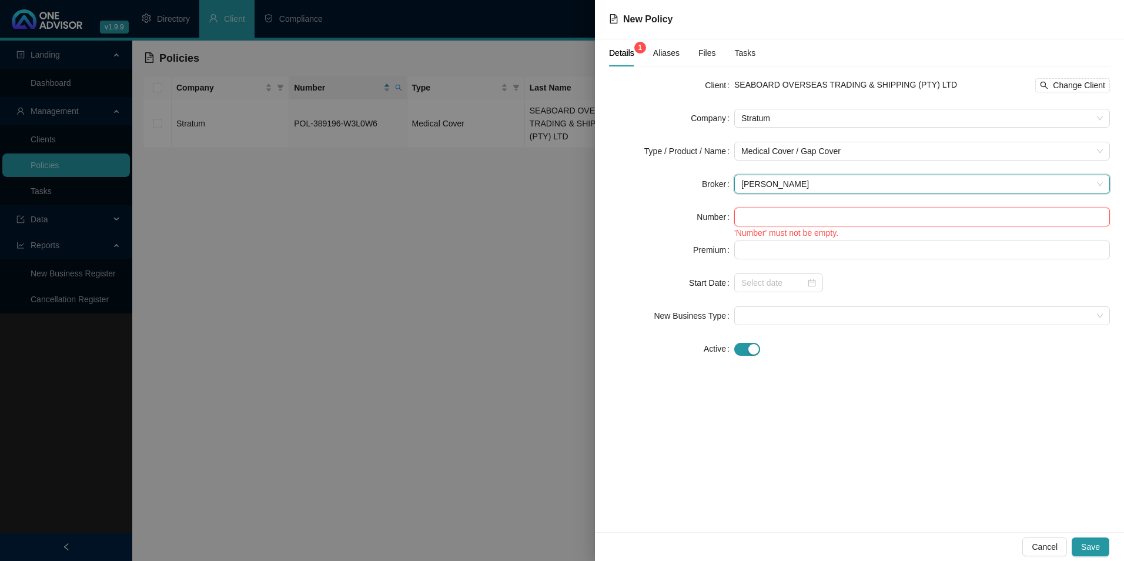
click at [781, 216] on input "text" at bounding box center [922, 217] width 376 height 19
click at [814, 220] on input "text" at bounding box center [922, 217] width 376 height 19
paste input "POL-508490-S3B3J0"
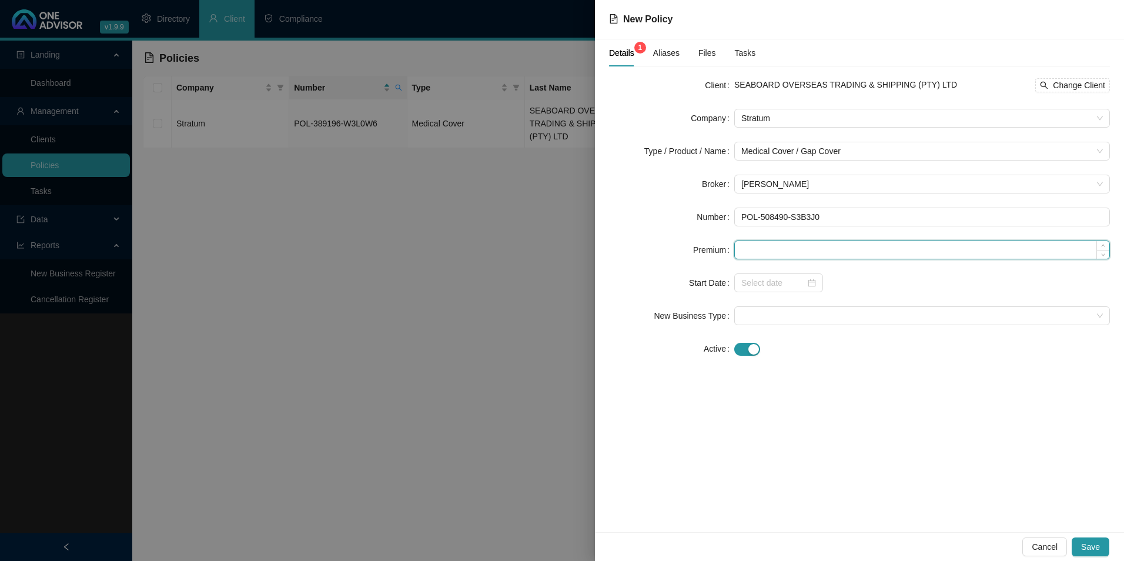
click at [774, 248] on input at bounding box center [922, 250] width 374 height 18
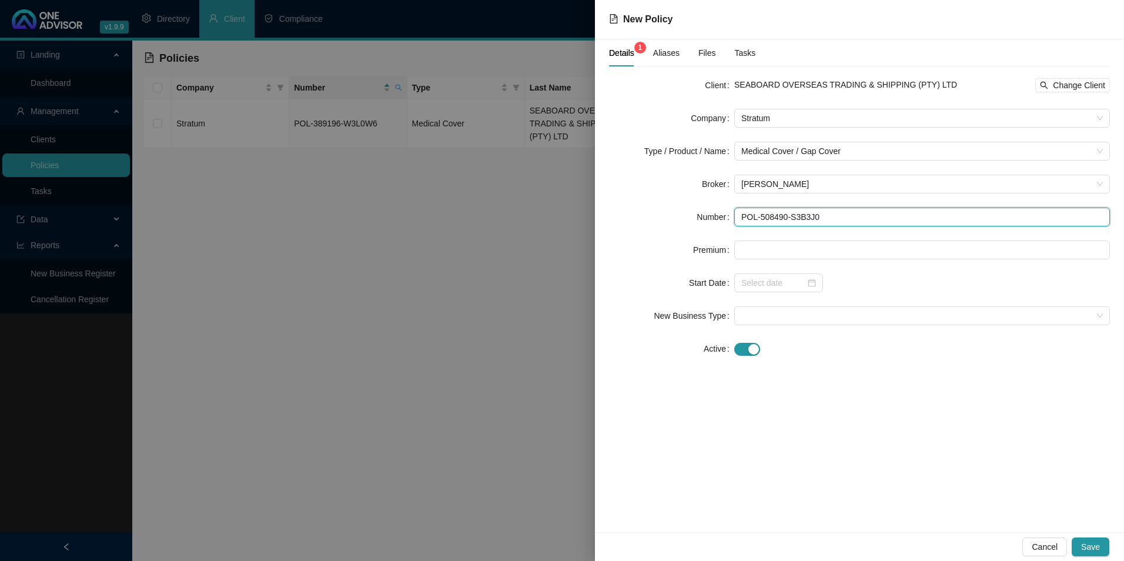
drag, startPoint x: 760, startPoint y: 219, endPoint x: 772, endPoint y: 232, distance: 17.9
click at [760, 219] on input "POL-508490-S3B3J0" at bounding box center [922, 217] width 376 height 19
type input "POL-508490-S3B3J0"
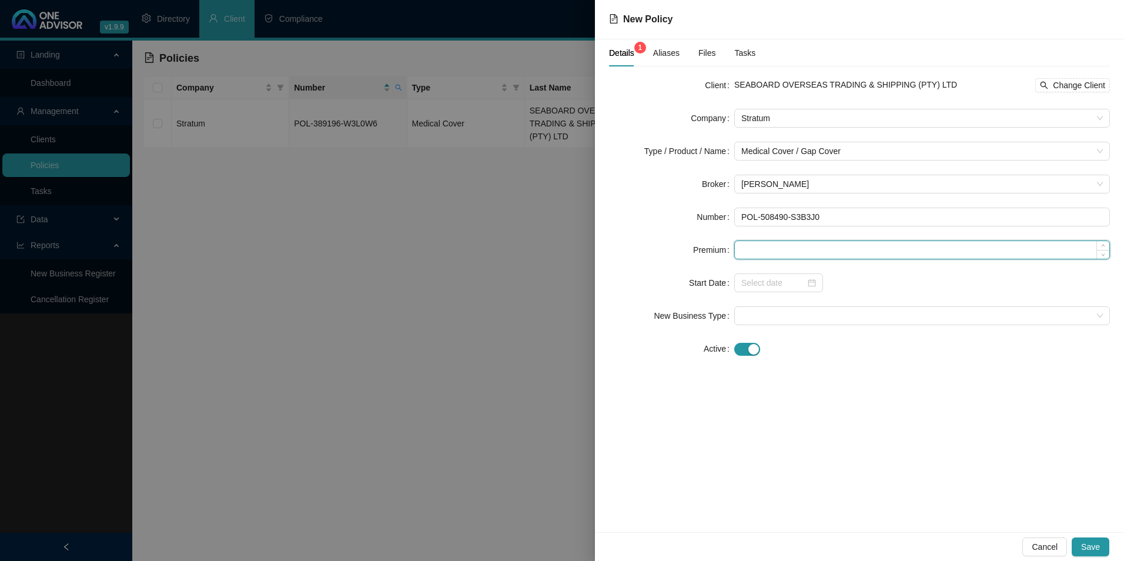
click at [797, 245] on input at bounding box center [922, 250] width 374 height 18
type input "440.00"
click at [764, 283] on input at bounding box center [773, 282] width 64 height 13
click at [769, 290] on div at bounding box center [778, 282] width 89 height 19
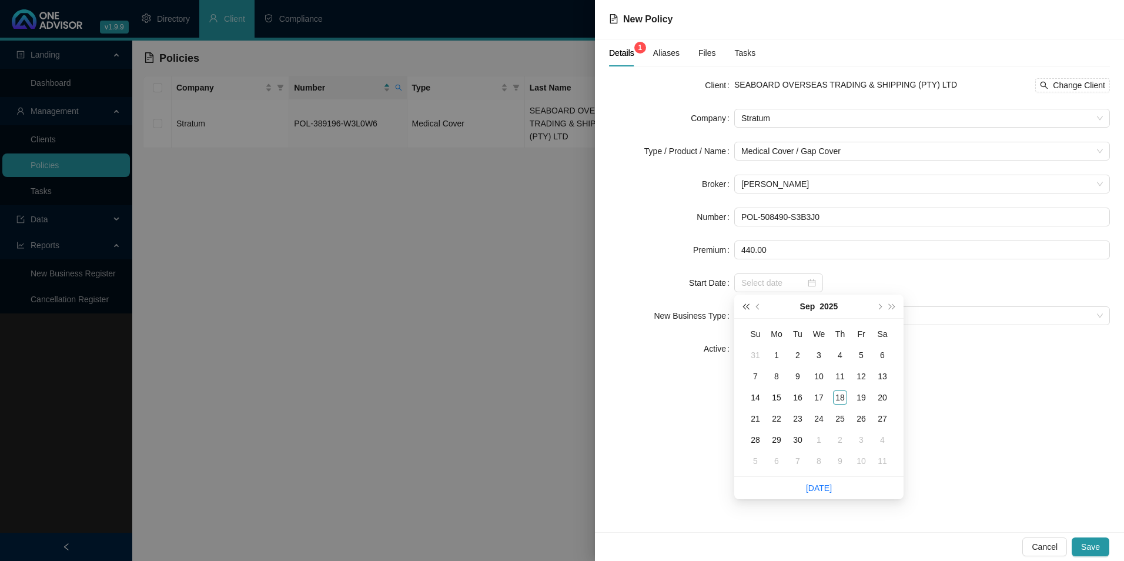
click at [748, 307] on span "super-prev-year" at bounding box center [745, 306] width 6 height 6
click at [748, 306] on span "super-prev-year" at bounding box center [745, 306] width 6 height 6
click at [748, 307] on span "super-prev-year" at bounding box center [745, 306] width 6 height 6
click at [747, 308] on span "super-prev-year" at bounding box center [745, 306] width 6 height 6
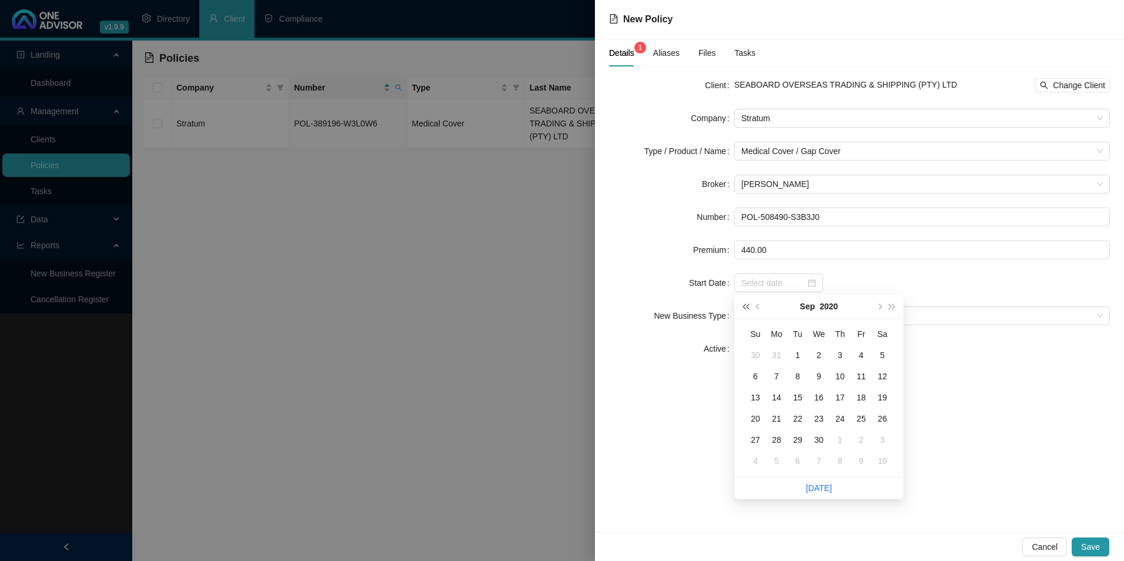
click at [745, 310] on button "super-prev-year" at bounding box center [745, 307] width 13 height 24
click at [745, 309] on button "super-prev-year" at bounding box center [745, 307] width 13 height 24
click at [745, 309] on span "super-prev-year" at bounding box center [745, 306] width 6 height 6
click at [881, 302] on button "next-year" at bounding box center [878, 307] width 13 height 24
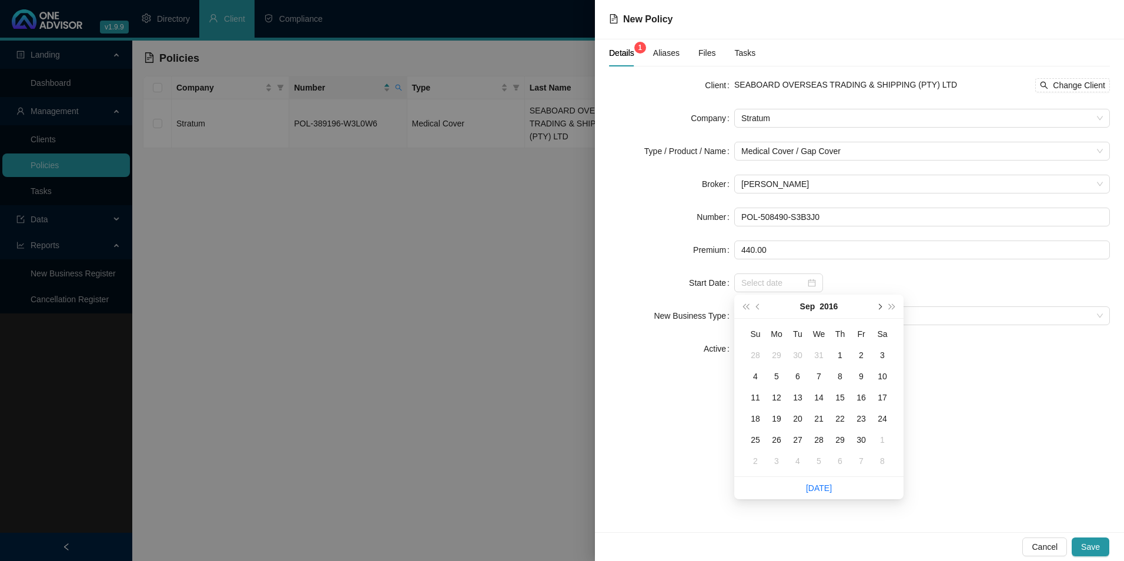
click at [880, 302] on button "next-year" at bounding box center [878, 307] width 13 height 24
click at [879, 302] on button "next-year" at bounding box center [878, 307] width 13 height 24
type input "[DATE]"
click at [843, 356] on div "1" at bounding box center [840, 355] width 14 height 14
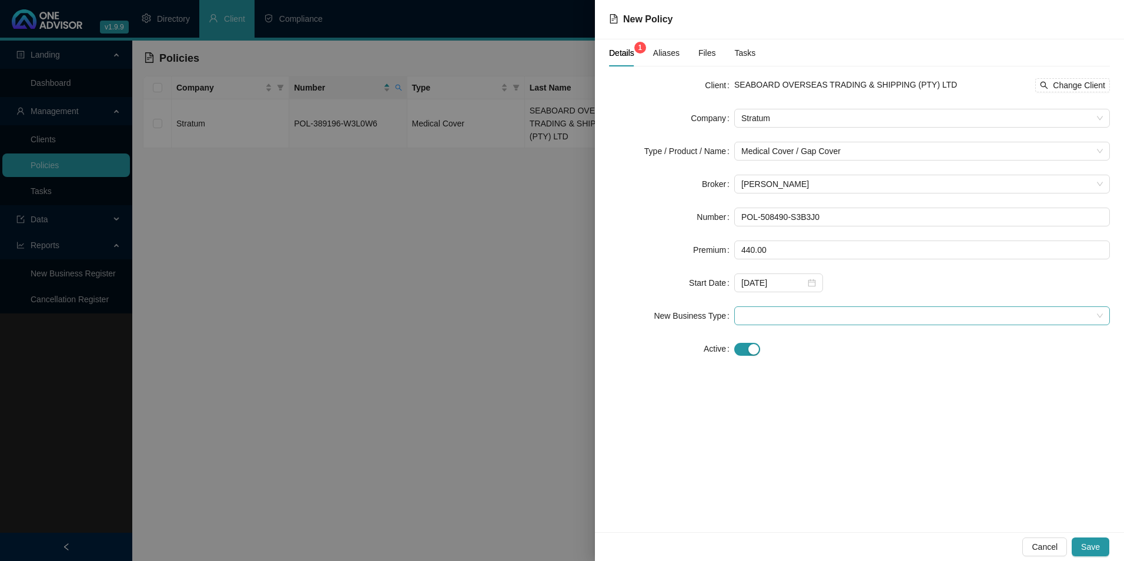
click at [861, 317] on span at bounding box center [922, 316] width 362 height 18
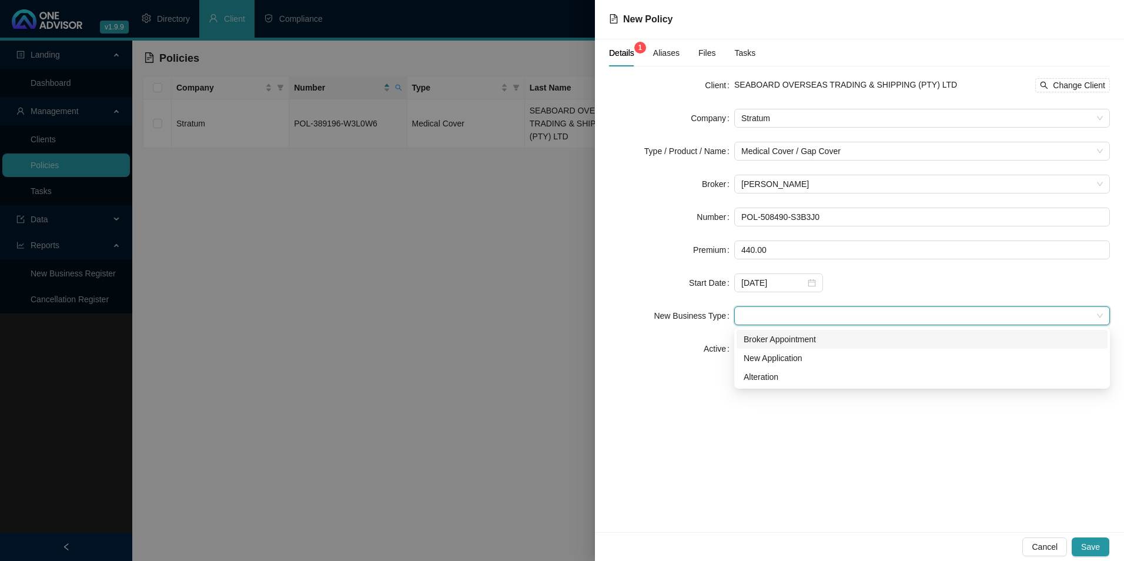
click at [801, 338] on div "Broker Appointment" at bounding box center [922, 339] width 357 height 13
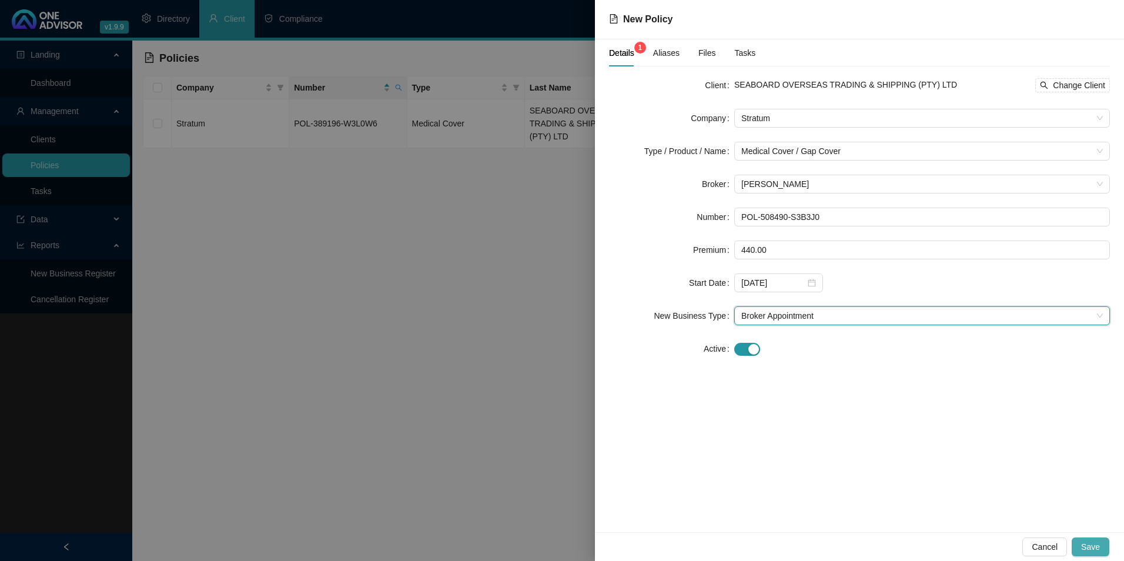
click at [1089, 554] on button "Save" at bounding box center [1091, 546] width 38 height 19
